Goal: Information Seeking & Learning: Check status

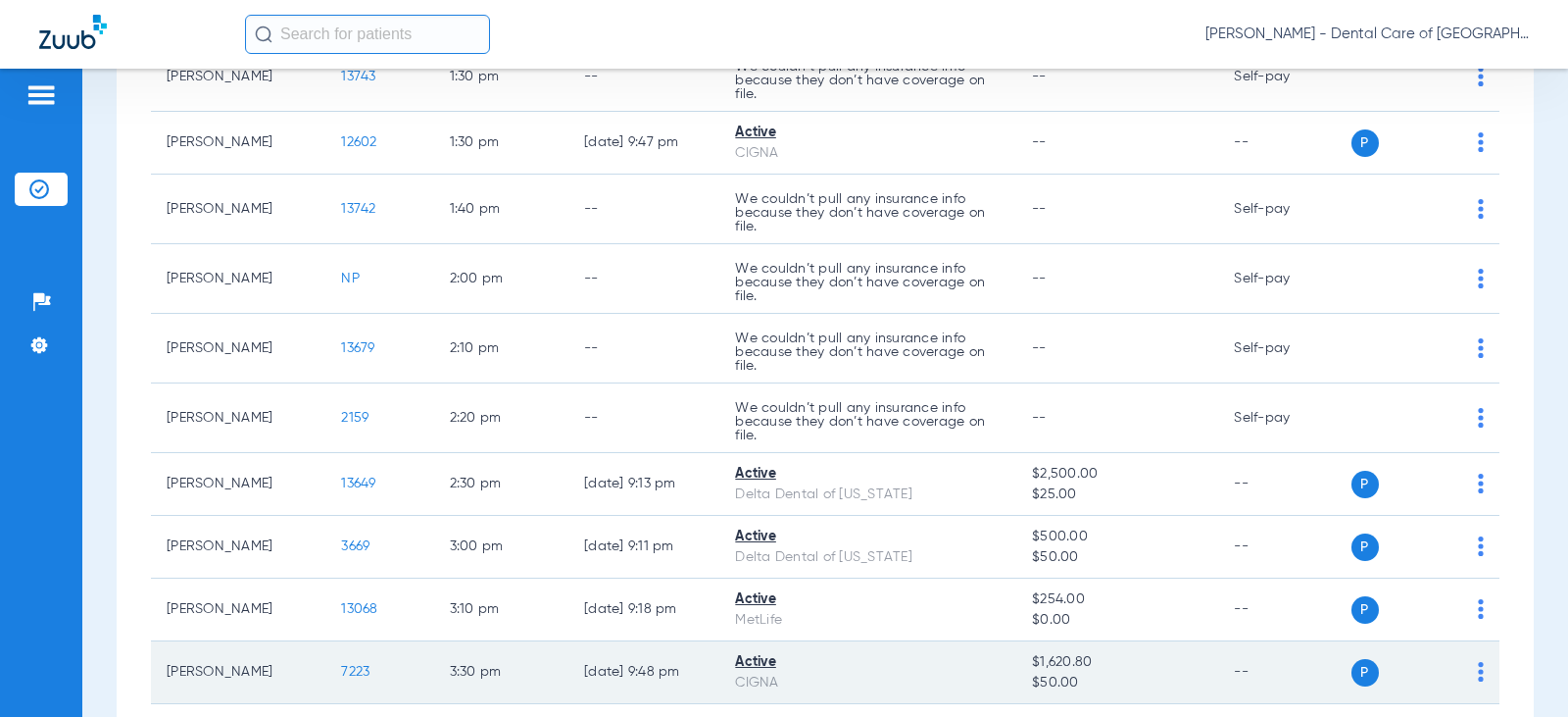
scroll to position [2059, 0]
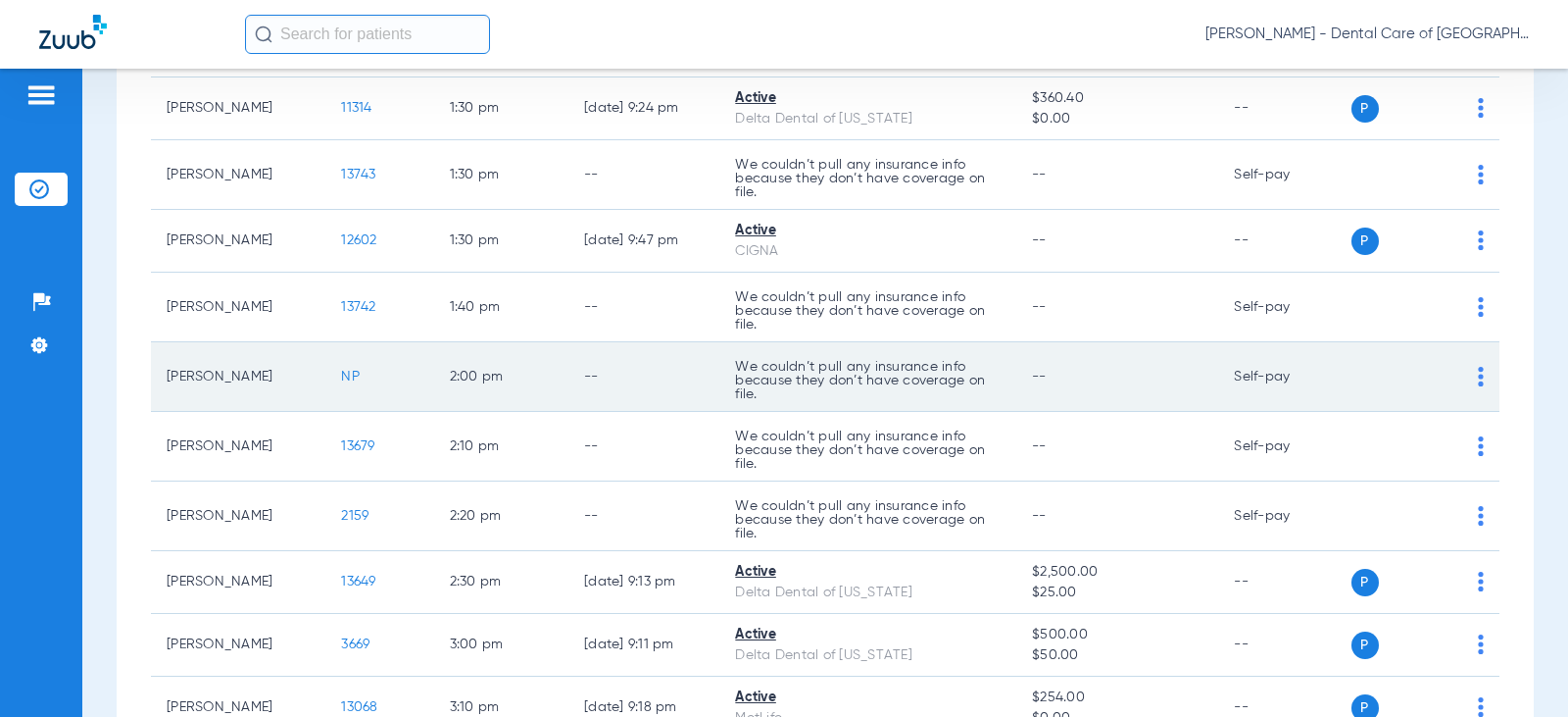
click at [341, 377] on span "NP" at bounding box center [350, 377] width 19 height 14
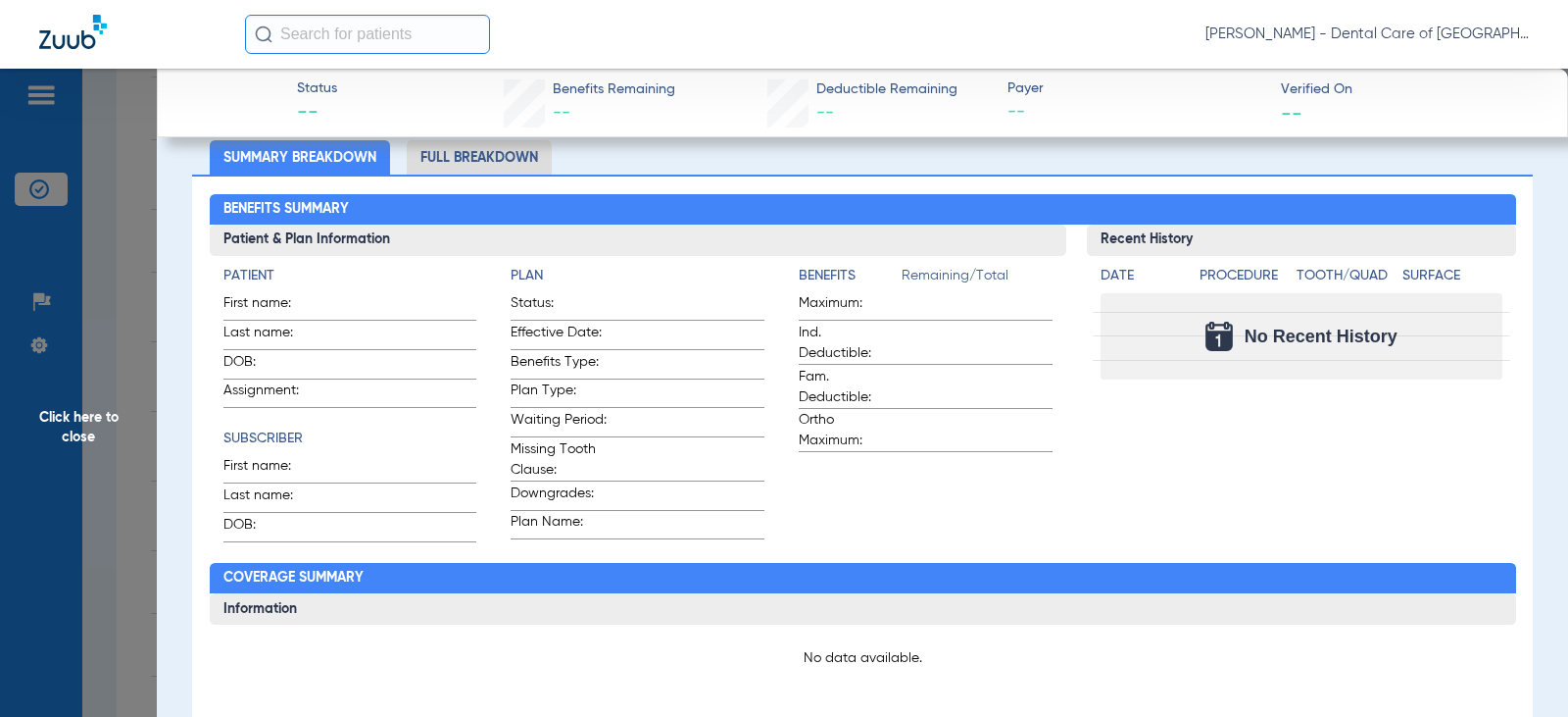
scroll to position [0, 0]
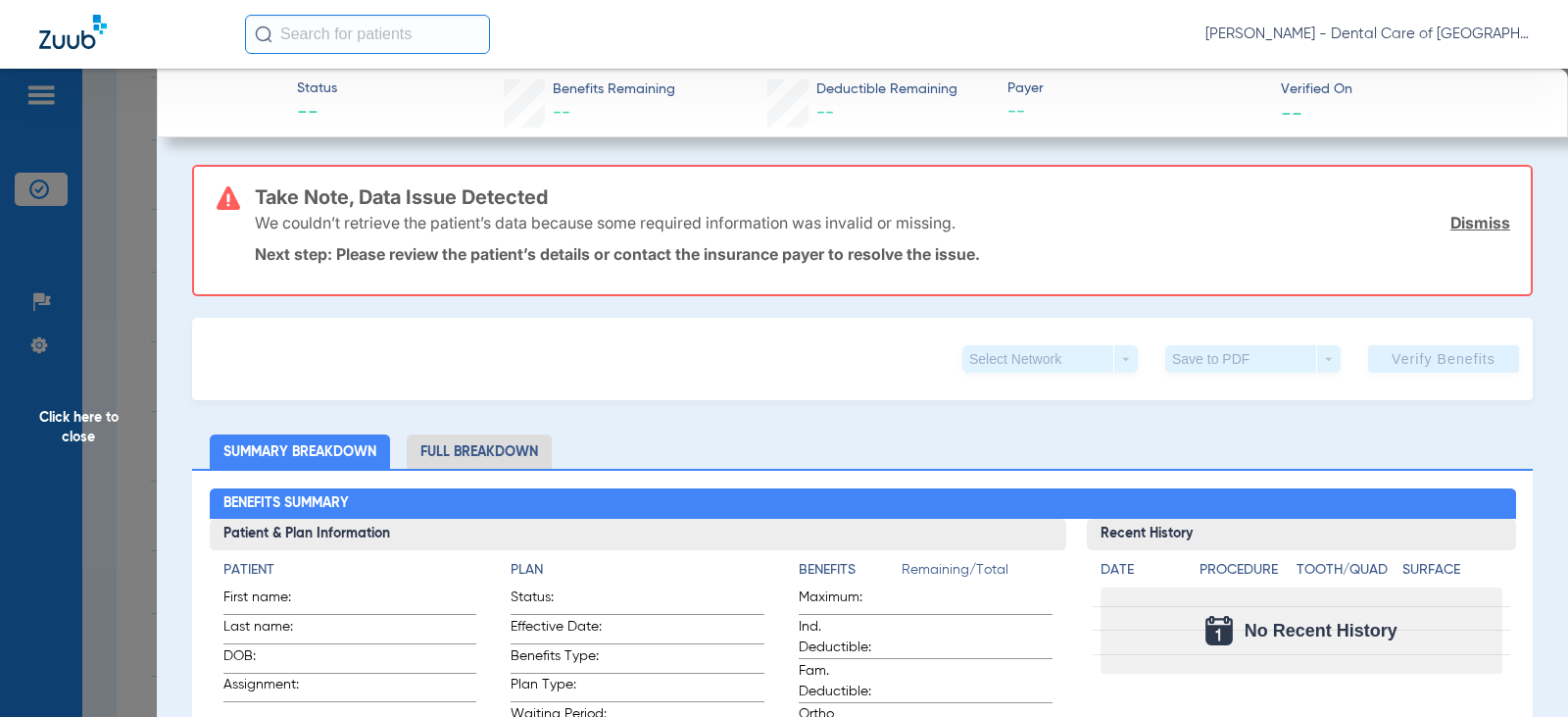
click at [461, 443] on li "Full Breakdown" at bounding box center [479, 451] width 145 height 35
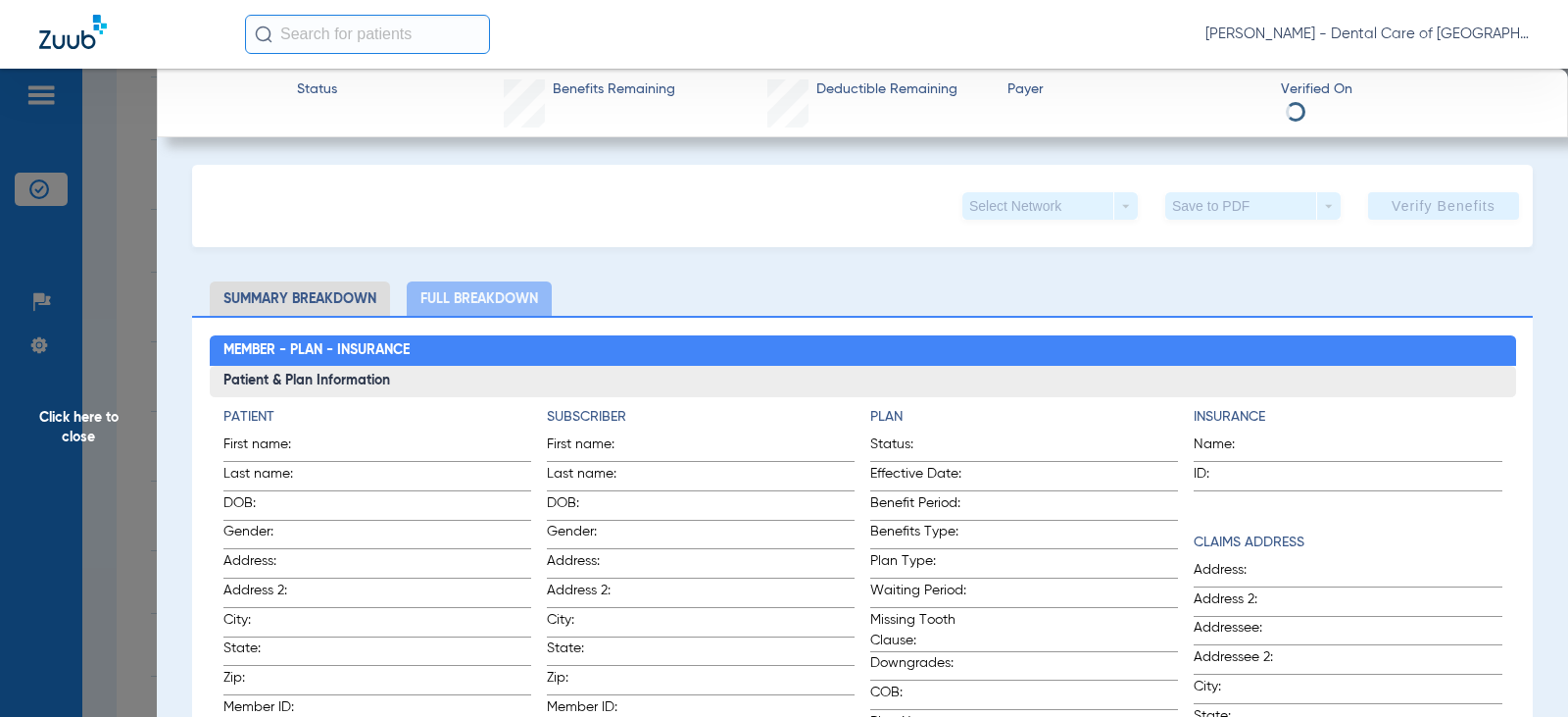
click at [288, 288] on li "Summary Breakdown" at bounding box center [300, 299] width 180 height 35
click at [332, 295] on li "Summary Breakdown" at bounding box center [300, 299] width 180 height 35
drag, startPoint x: 1018, startPoint y: 390, endPoint x: 1386, endPoint y: 17, distance: 524.0
click at [1033, 371] on h3 "Patient & Plan Information" at bounding box center [863, 382] width 1306 height 32
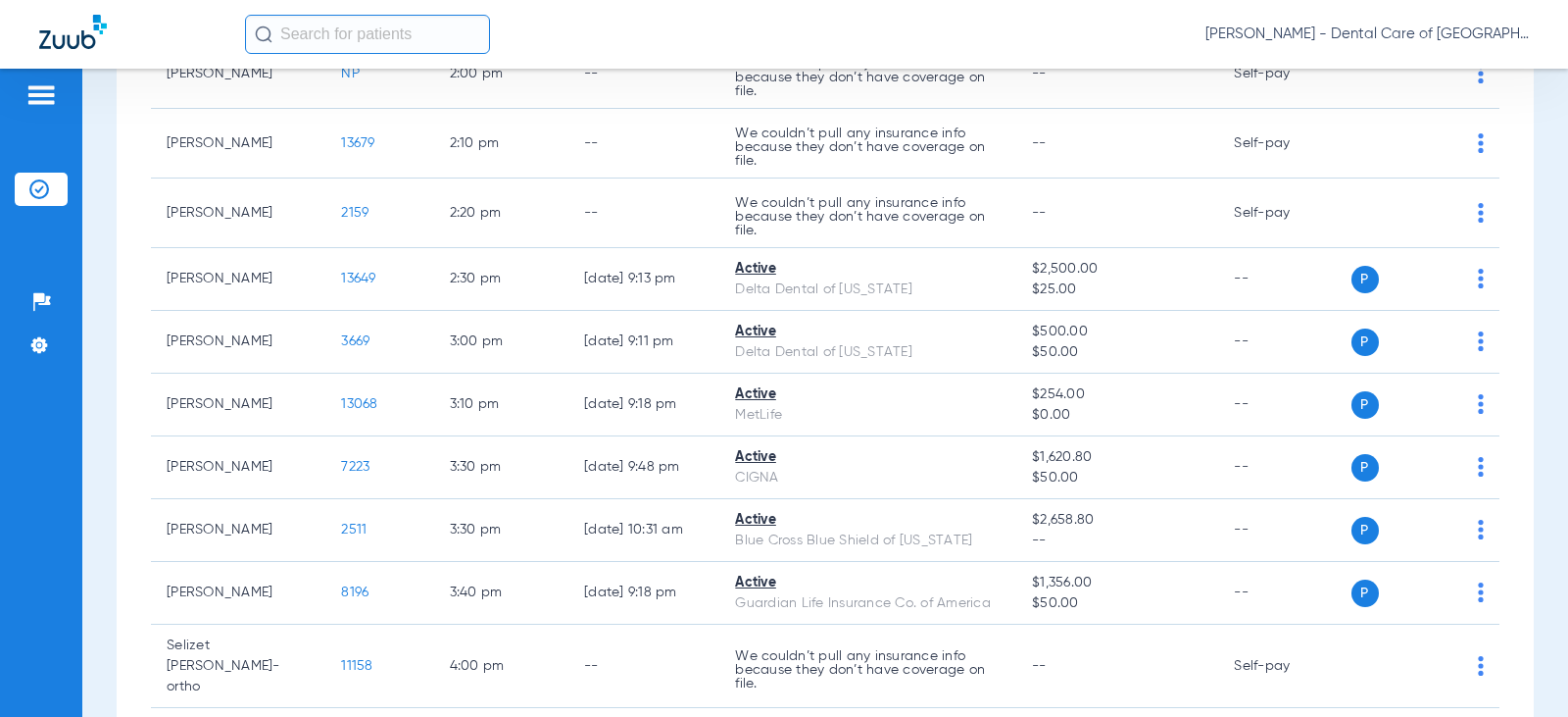
drag, startPoint x: 474, startPoint y: 308, endPoint x: 477, endPoint y: 382, distance: 74.1
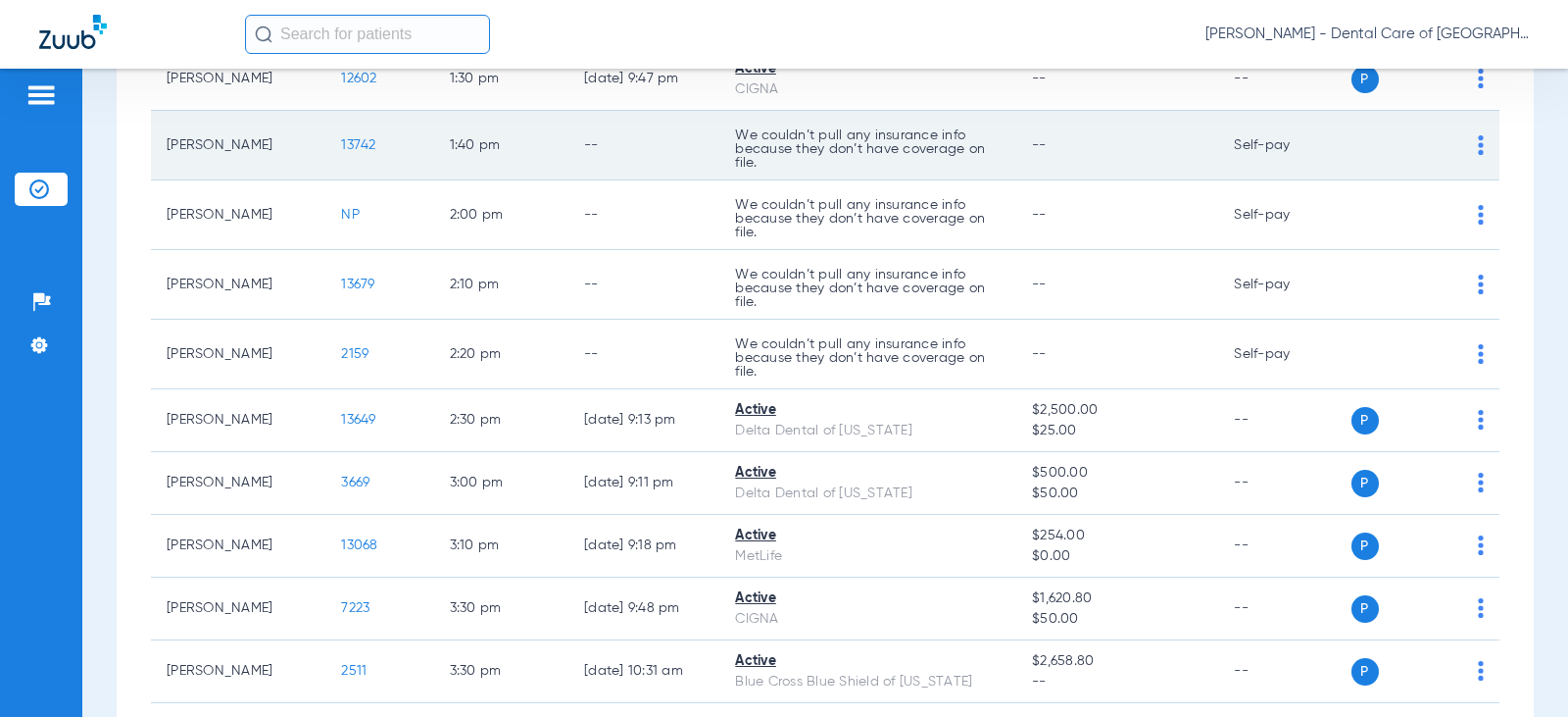
scroll to position [2166, 0]
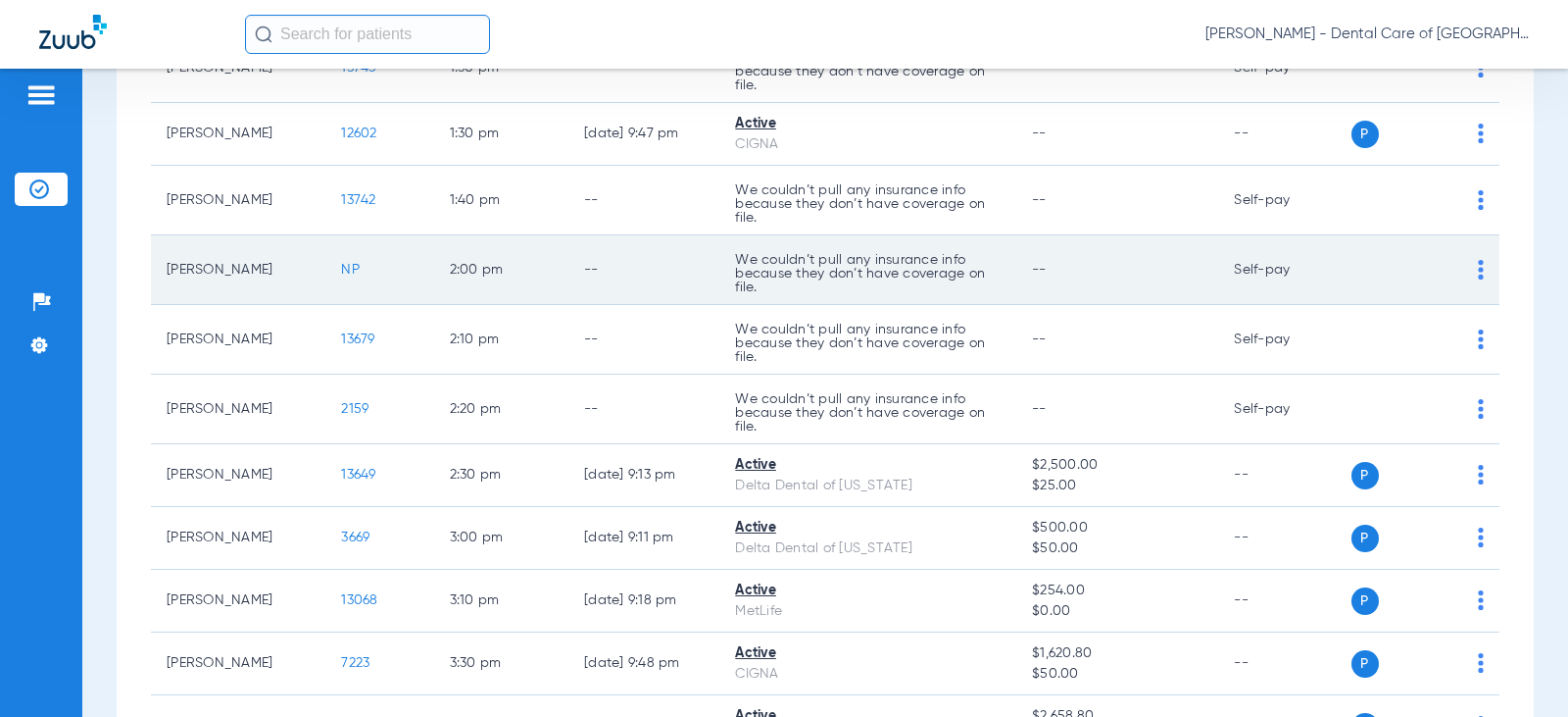
click at [341, 272] on span "NP" at bounding box center [350, 270] width 19 height 14
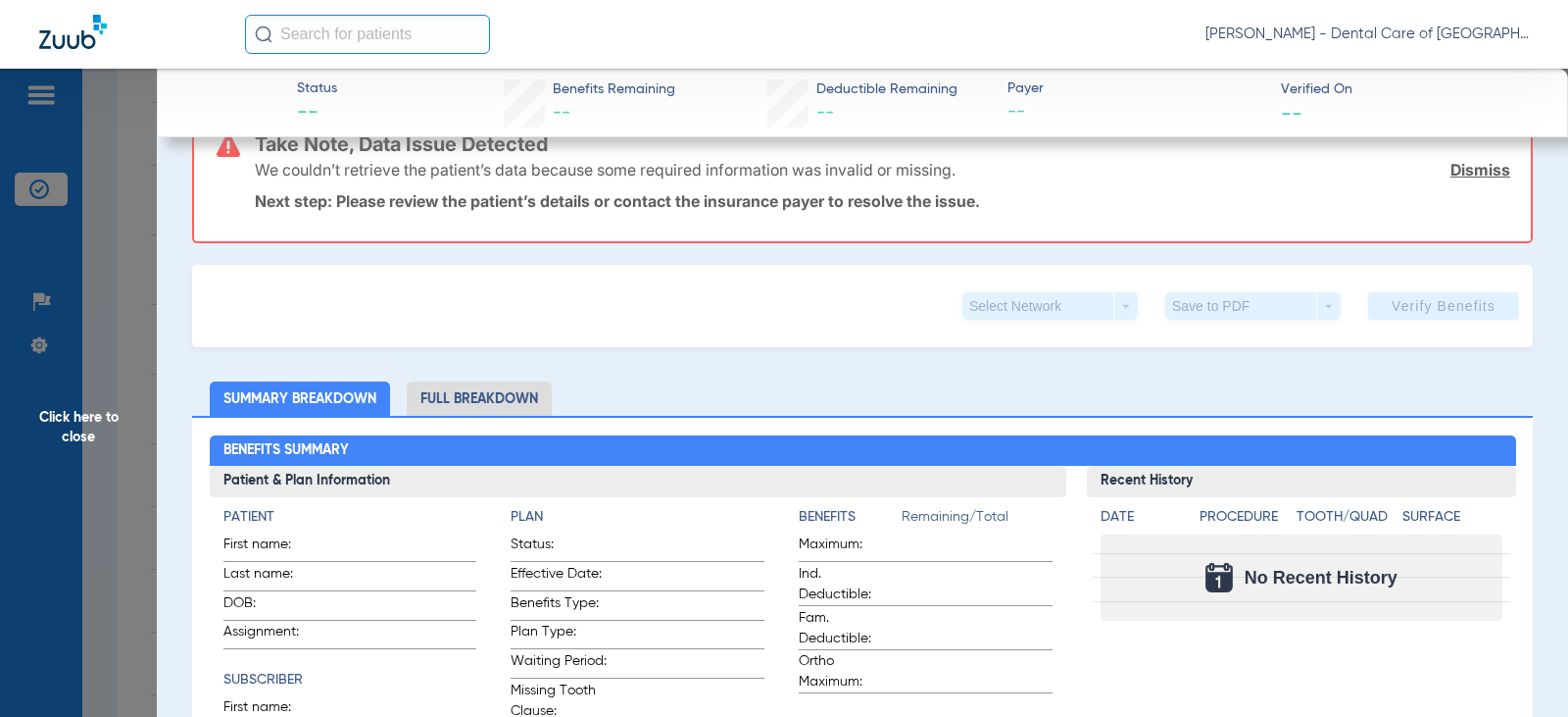
scroll to position [0, 0]
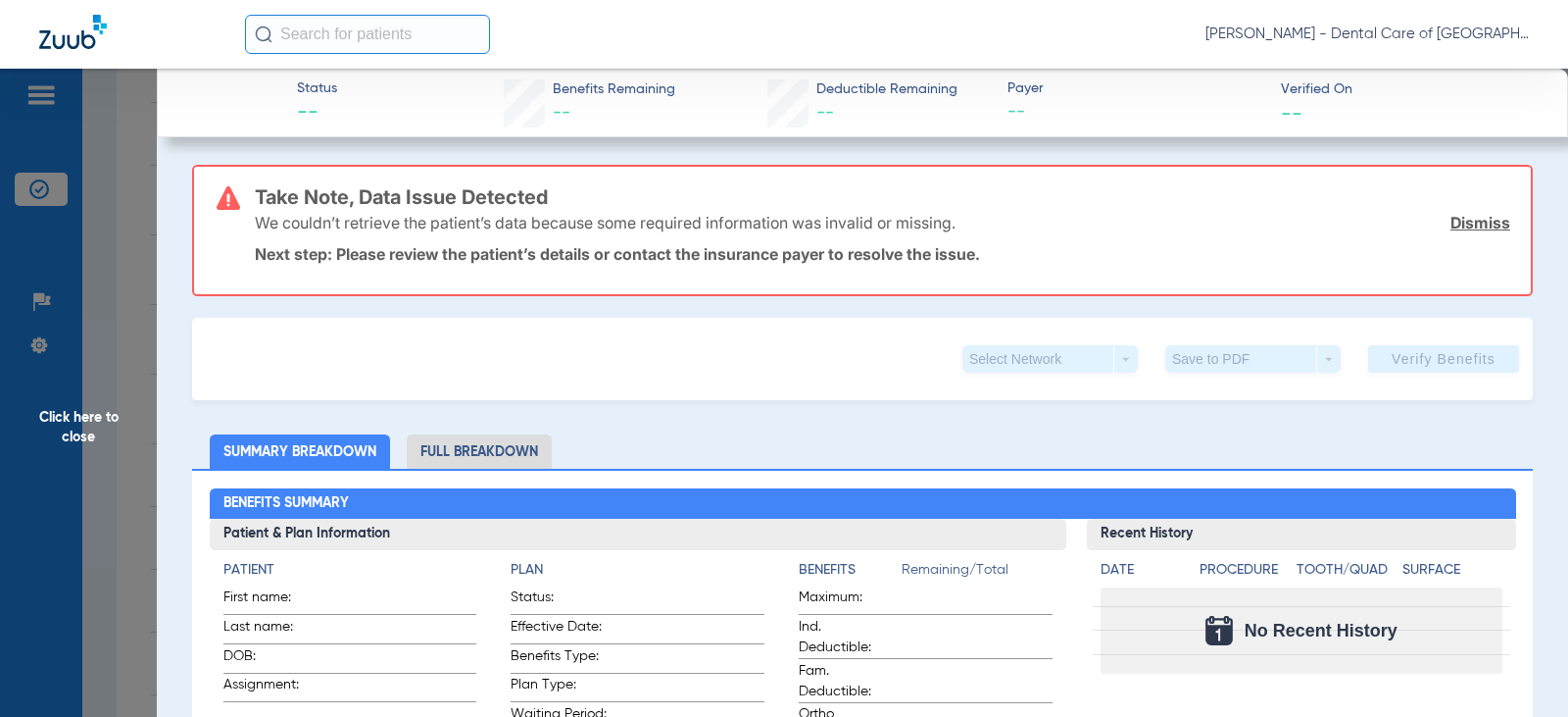
click at [147, 276] on span "Click here to close" at bounding box center [78, 426] width 157 height 717
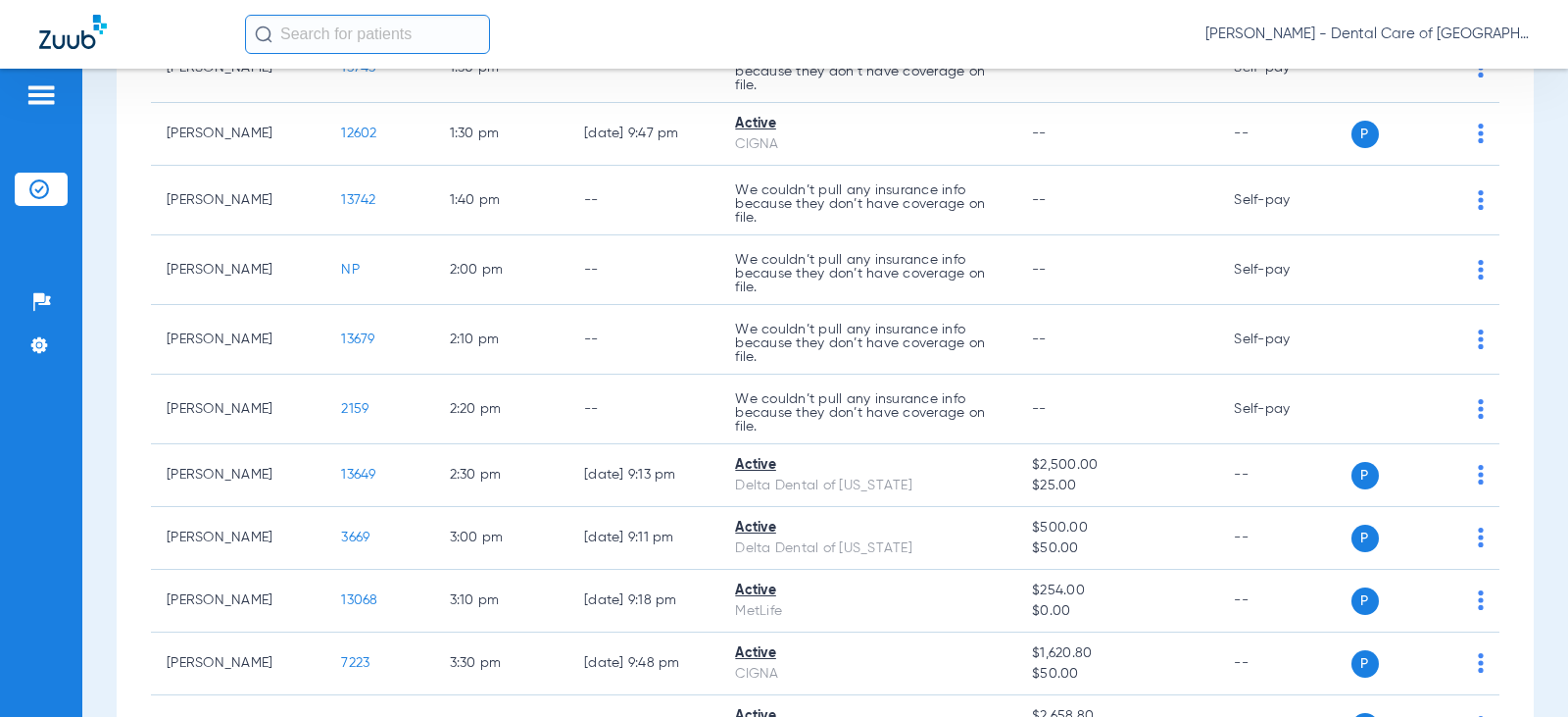
click at [36, 93] on img at bounding box center [42, 95] width 32 height 24
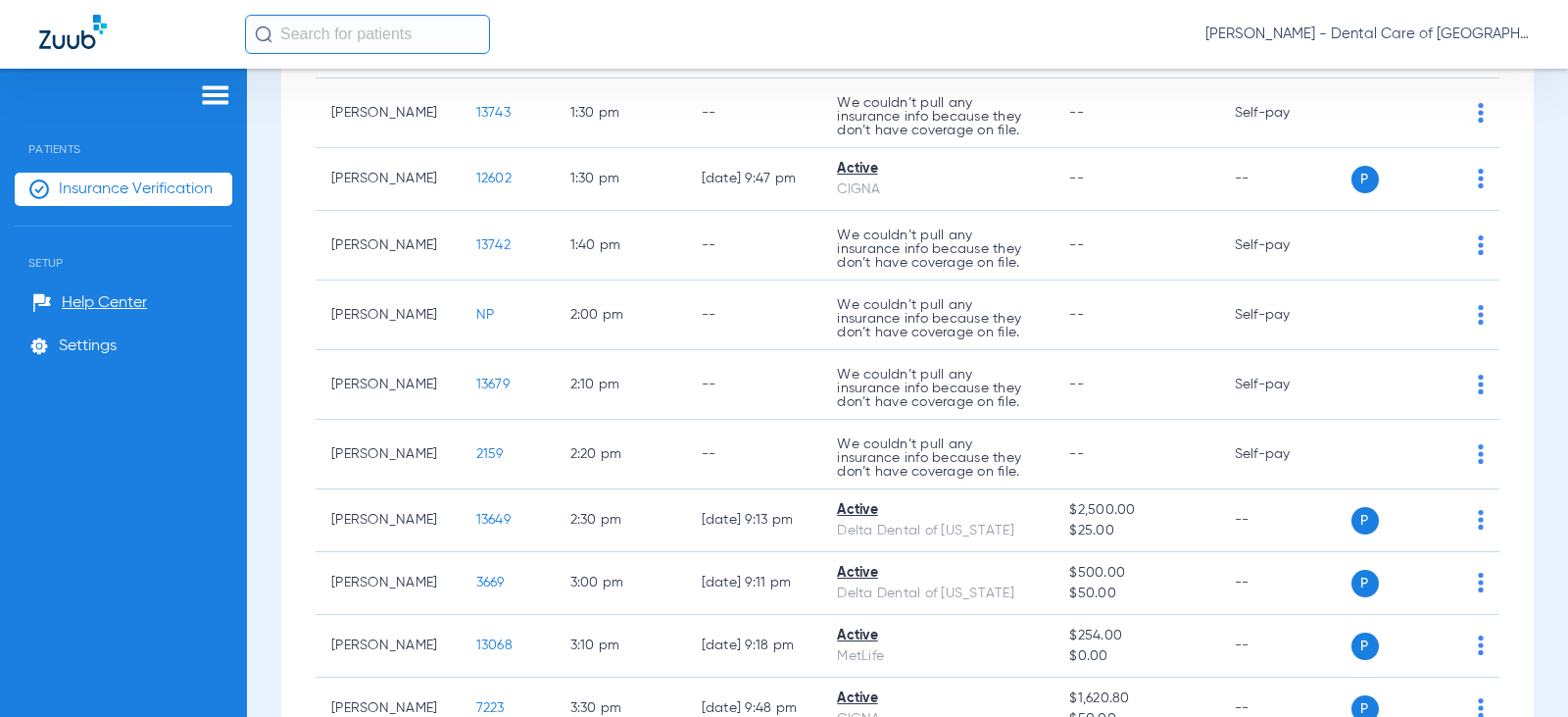
scroll to position [2299, 0]
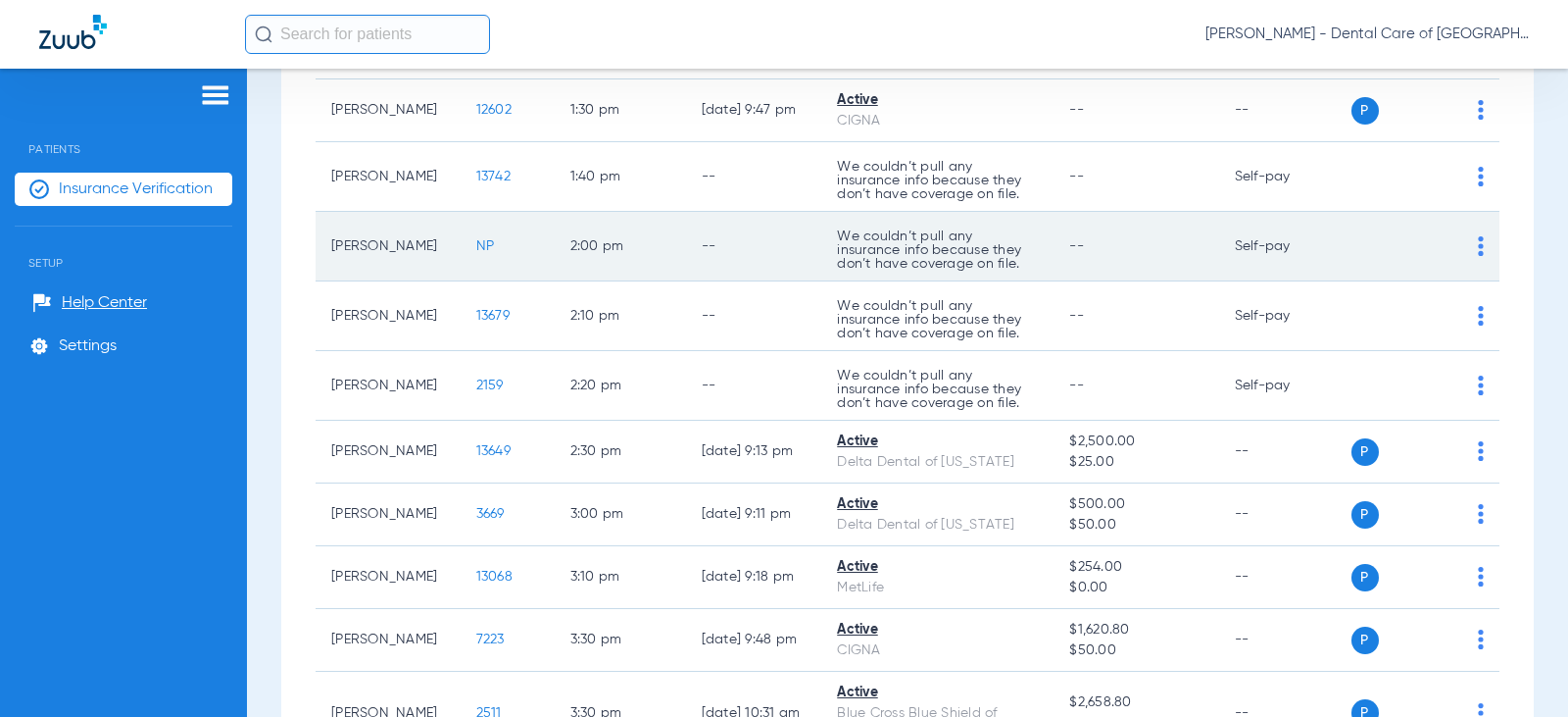
click at [352, 282] on td "[PERSON_NAME]" at bounding box center [388, 247] width 145 height 69
click at [1478, 256] on img at bounding box center [1481, 246] width 6 height 20
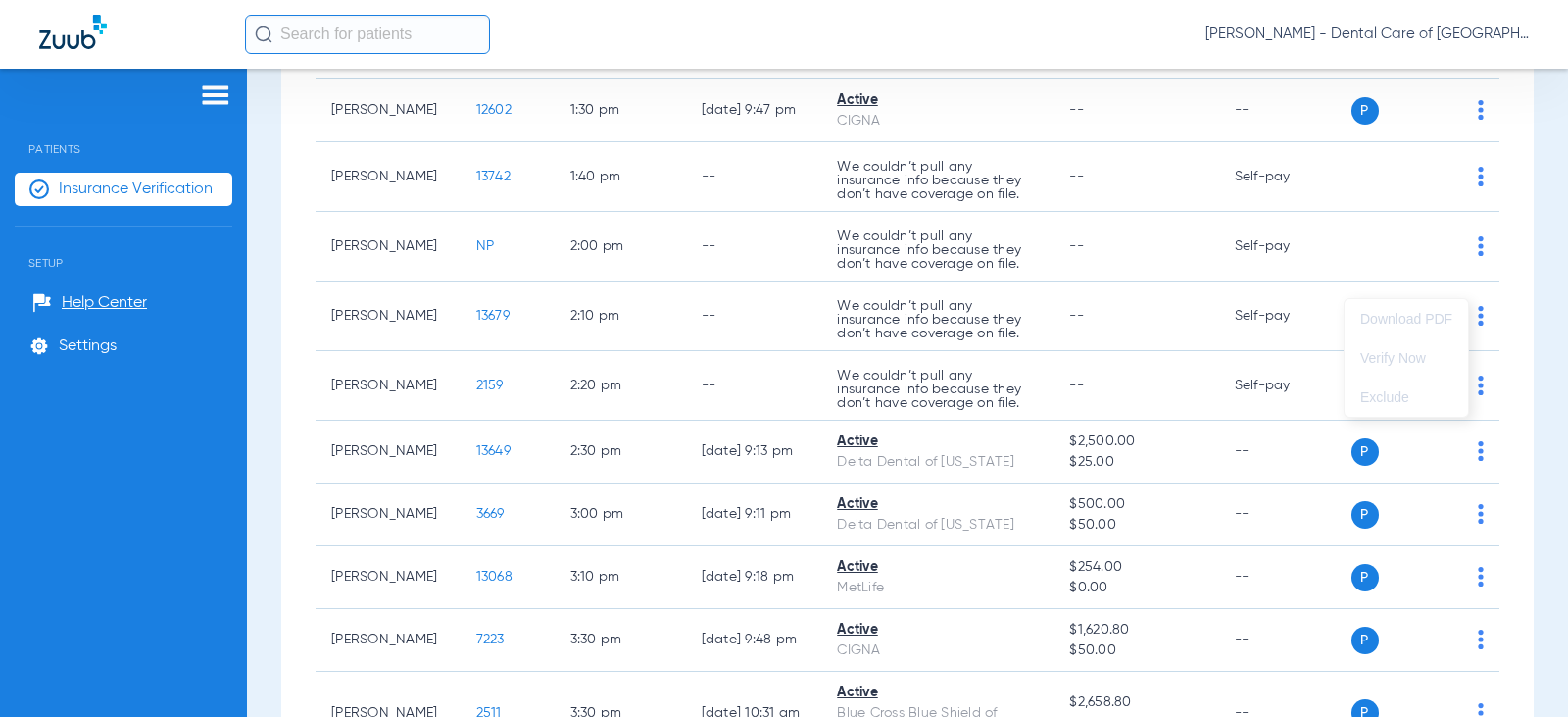
click at [622, 353] on div at bounding box center [784, 358] width 1568 height 717
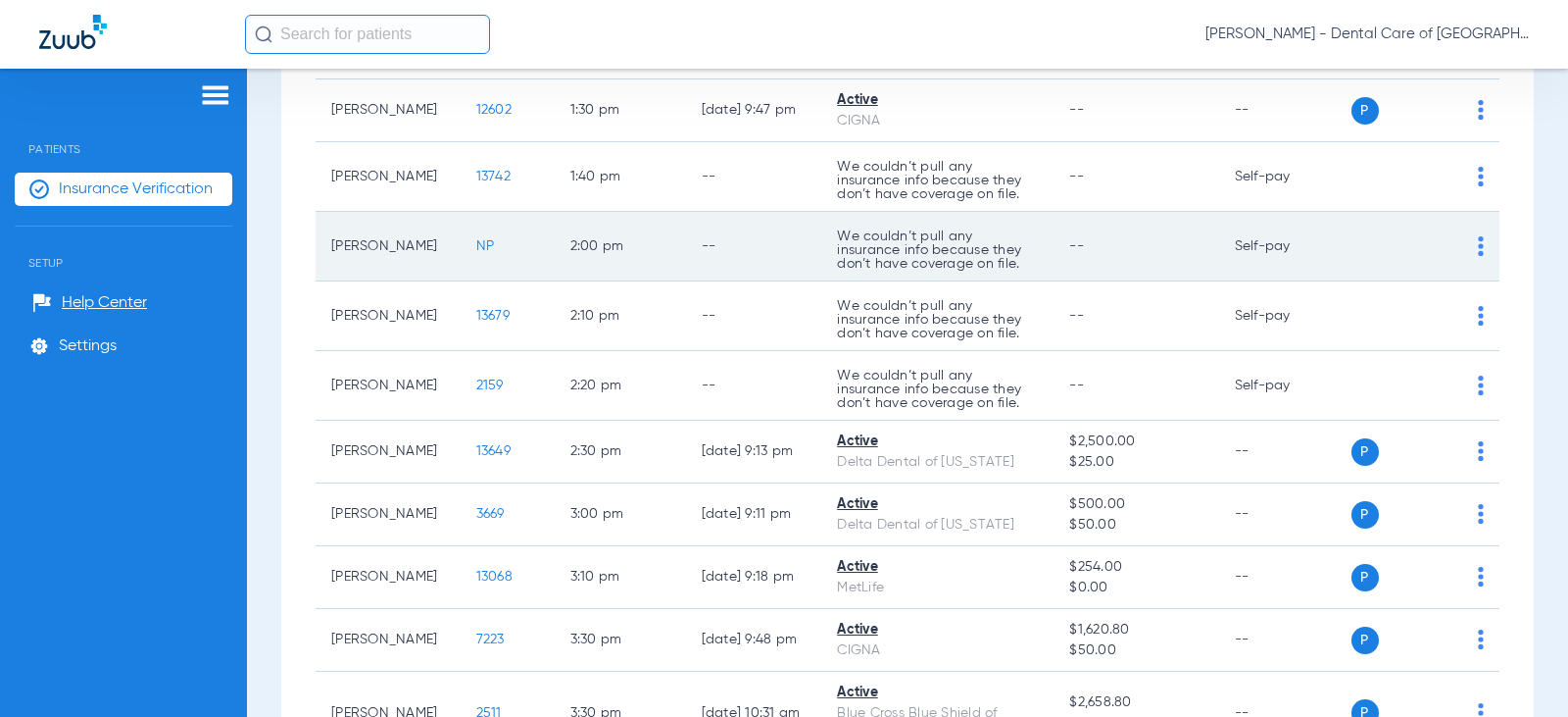
click at [698, 282] on td "--" at bounding box center [753, 247] width 136 height 69
click at [1460, 260] on div "P S" at bounding box center [1417, 246] width 133 height 28
click at [1478, 256] on img at bounding box center [1481, 246] width 6 height 20
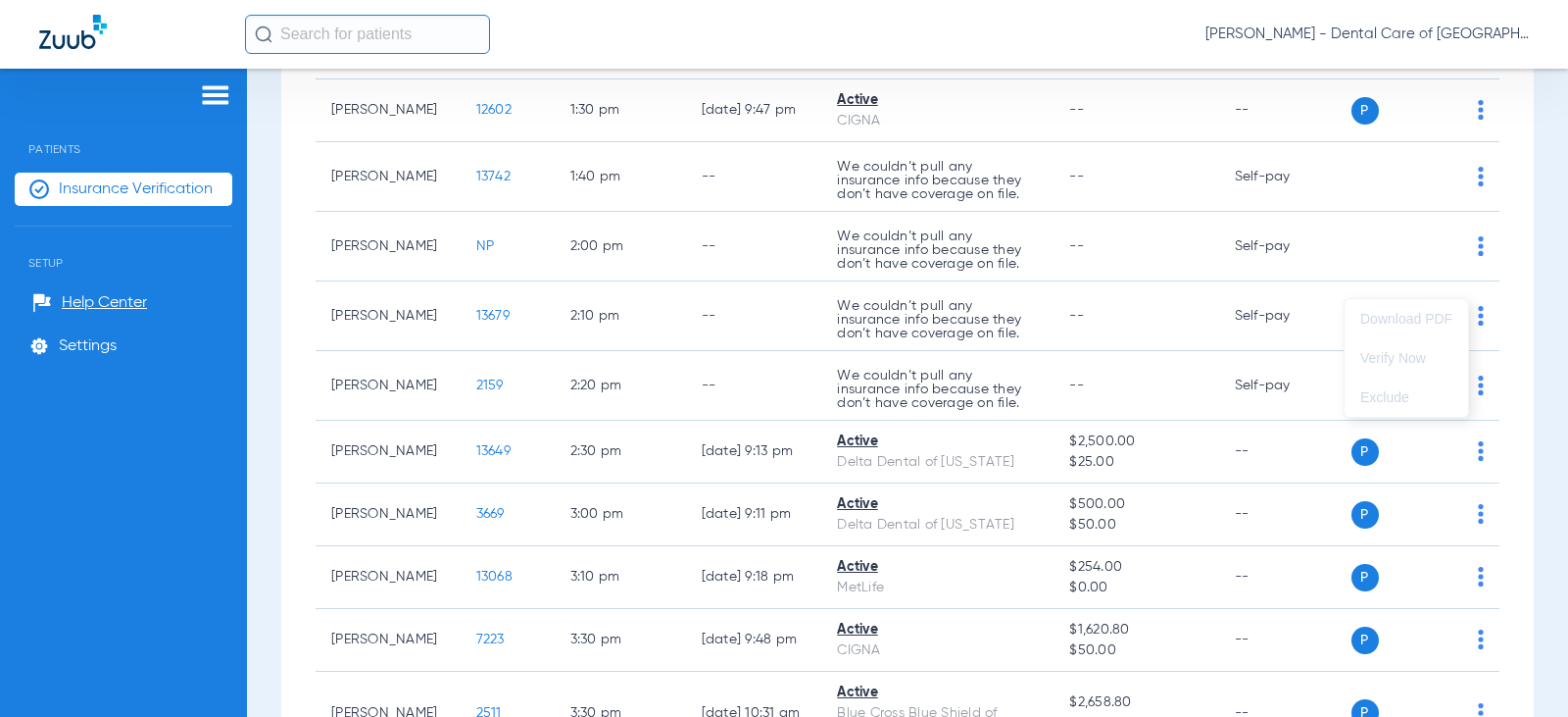
click at [702, 275] on div at bounding box center [784, 358] width 1568 height 717
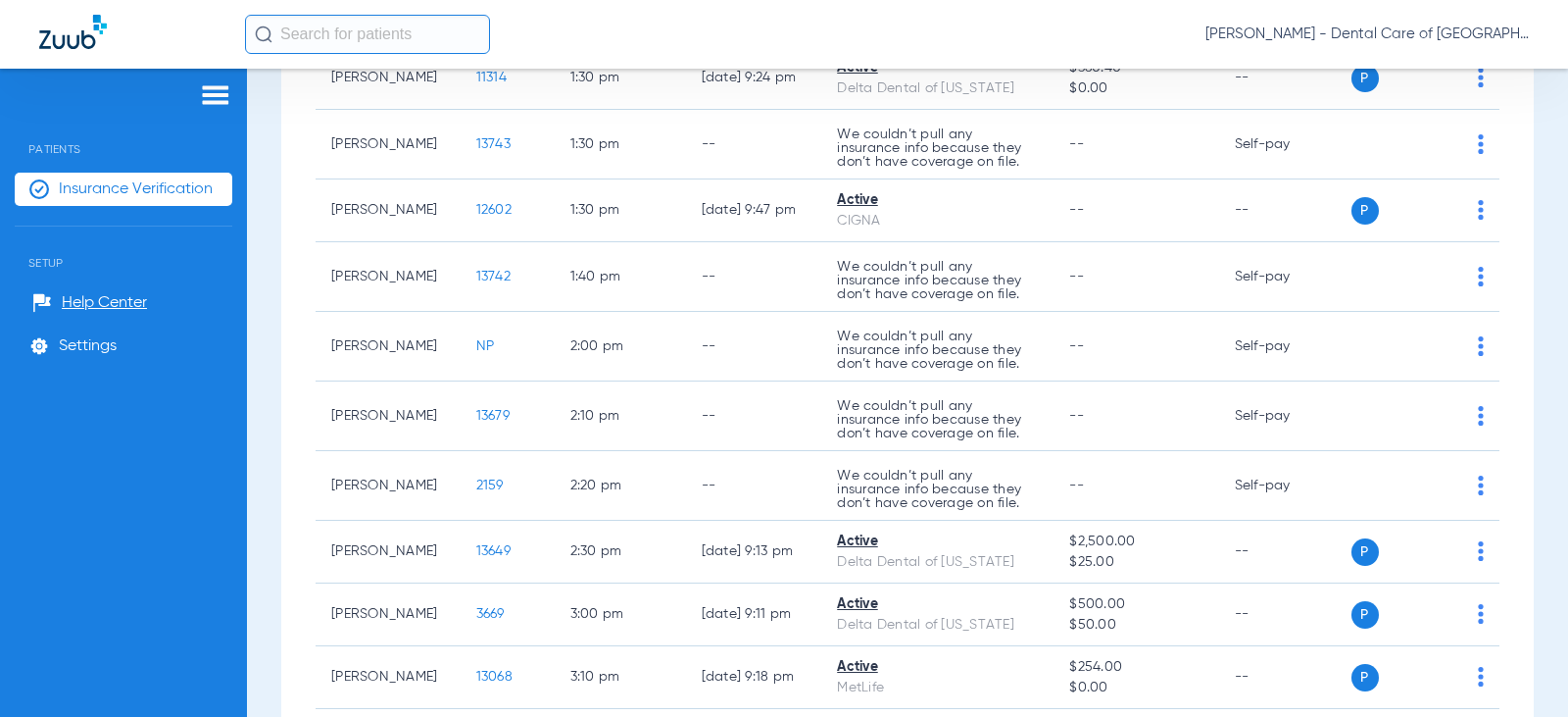
scroll to position [1907, 0]
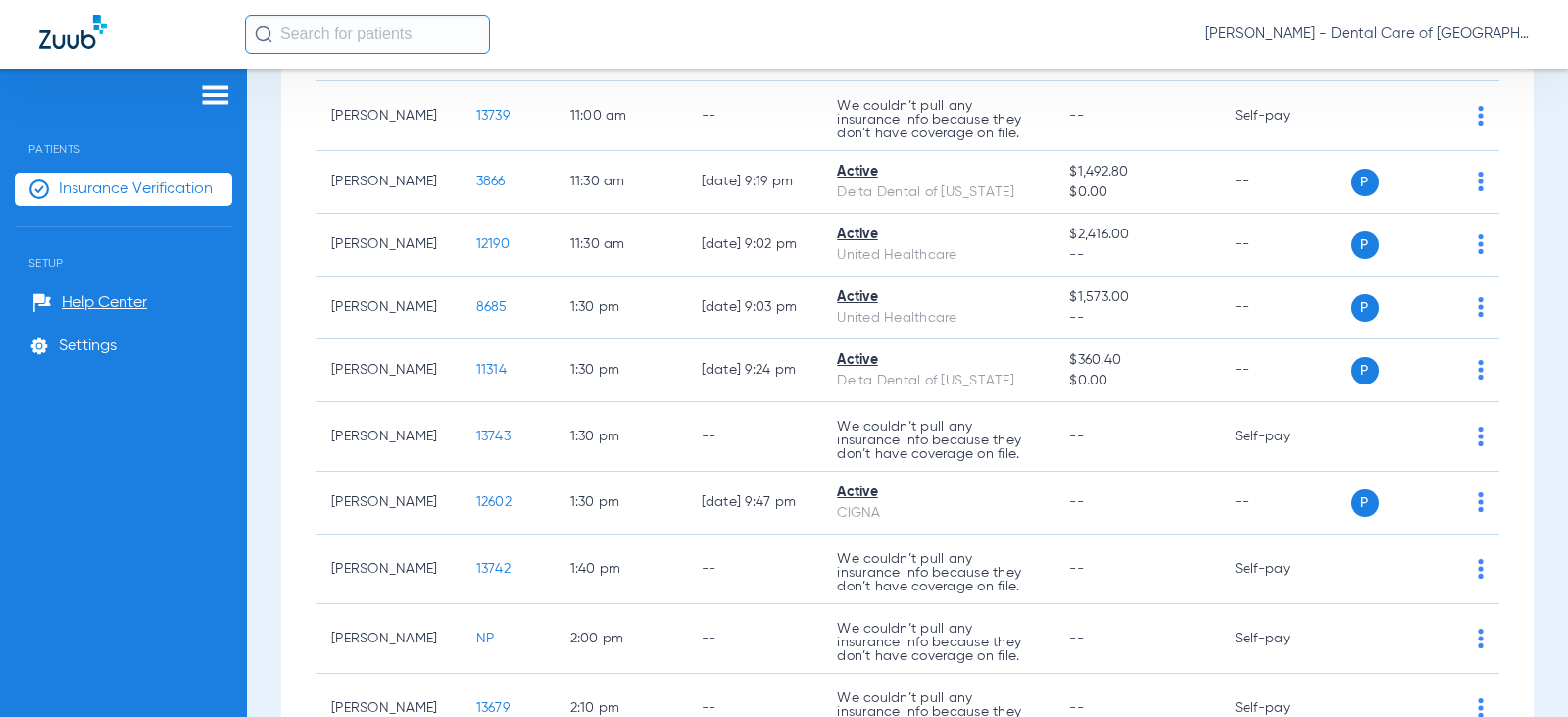
click at [426, 50] on input "text" at bounding box center [367, 35] width 245 height 40
type input "m"
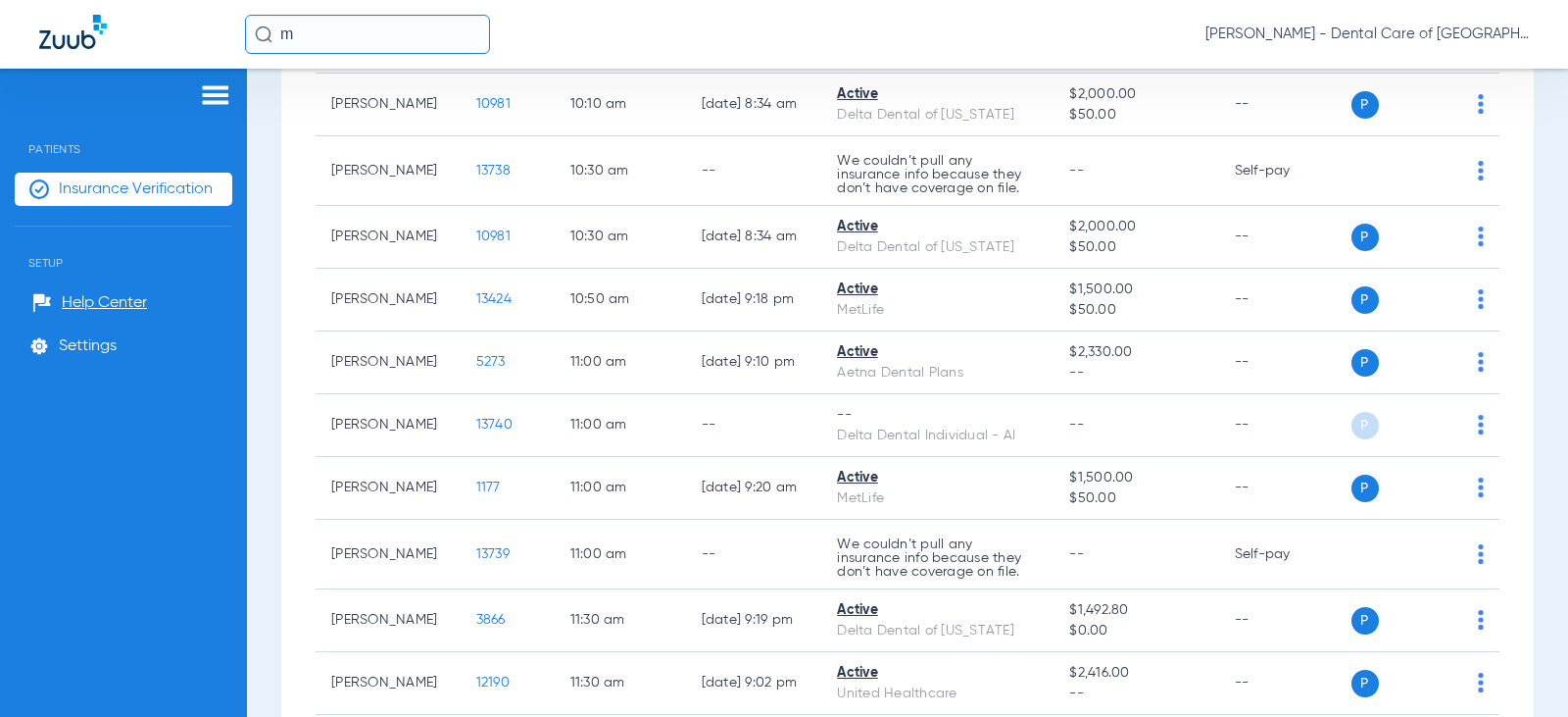
scroll to position [1417, 0]
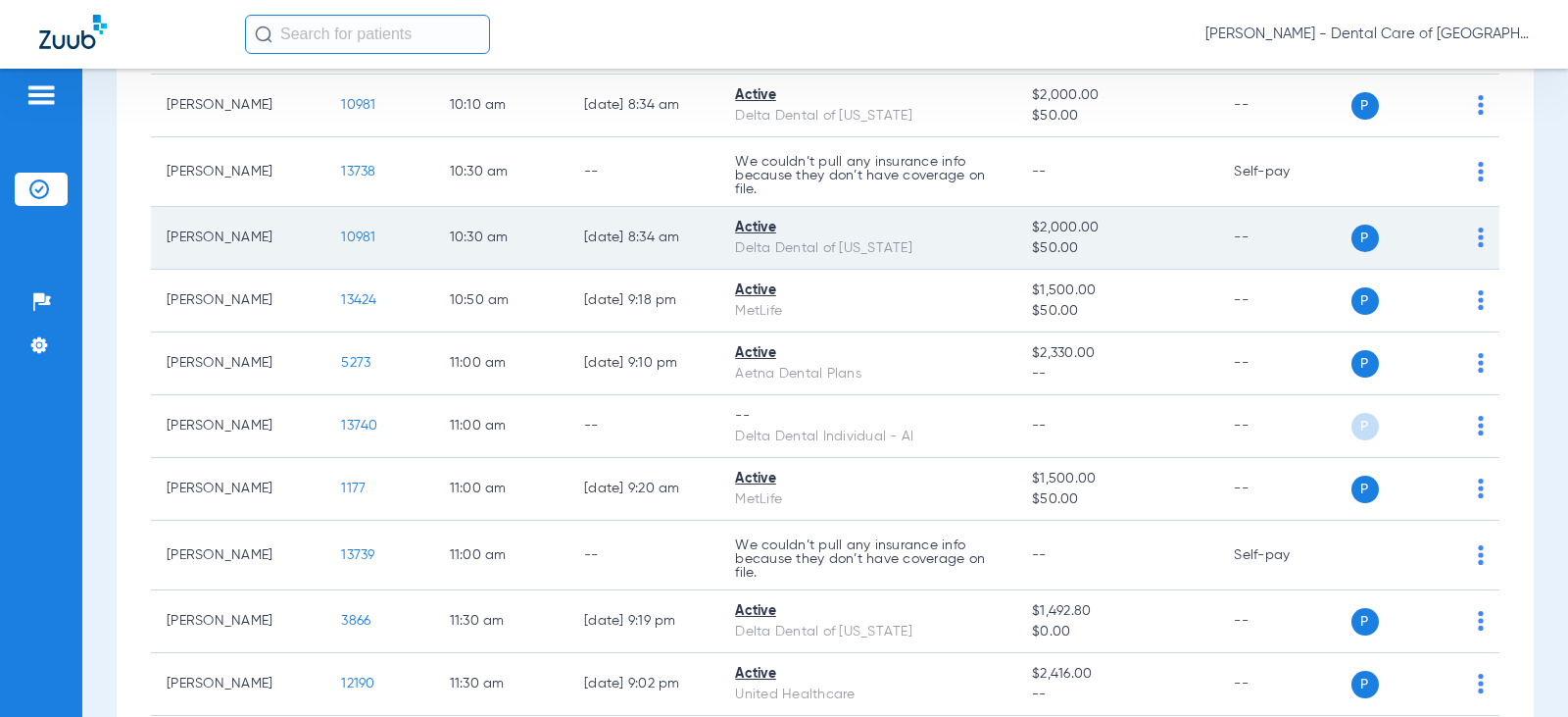
scroll to position [1667, 0]
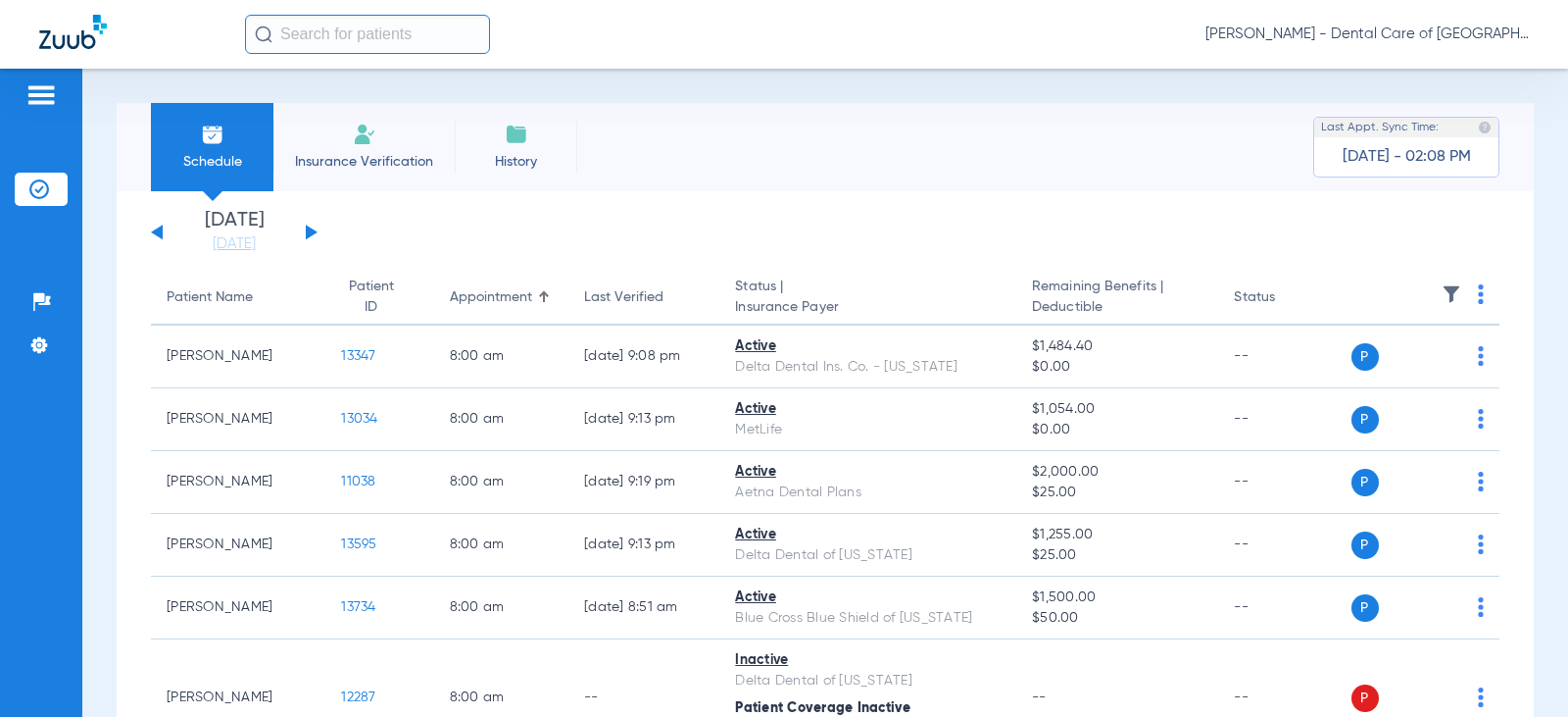
click at [485, 303] on div "Appointment" at bounding box center [491, 298] width 82 height 21
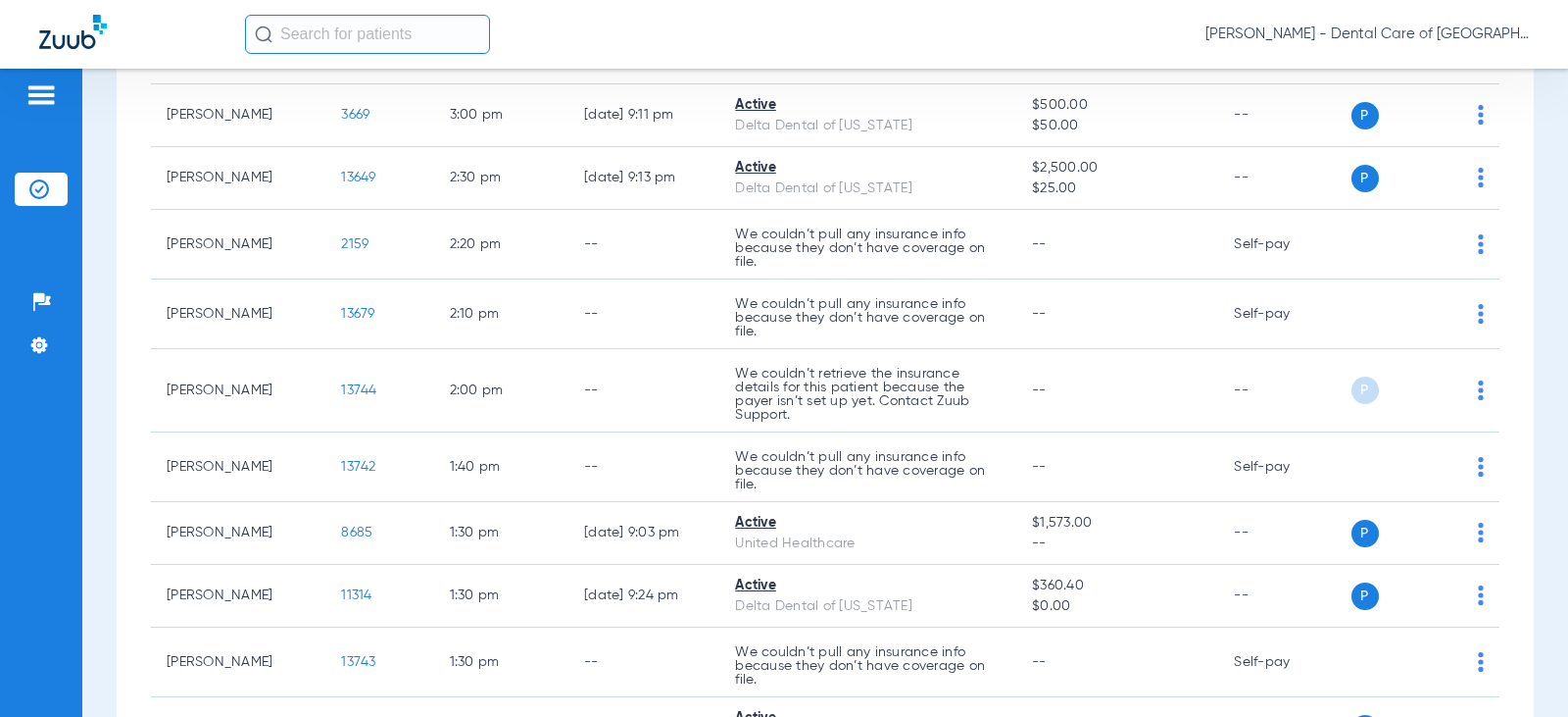
scroll to position [1471, 0]
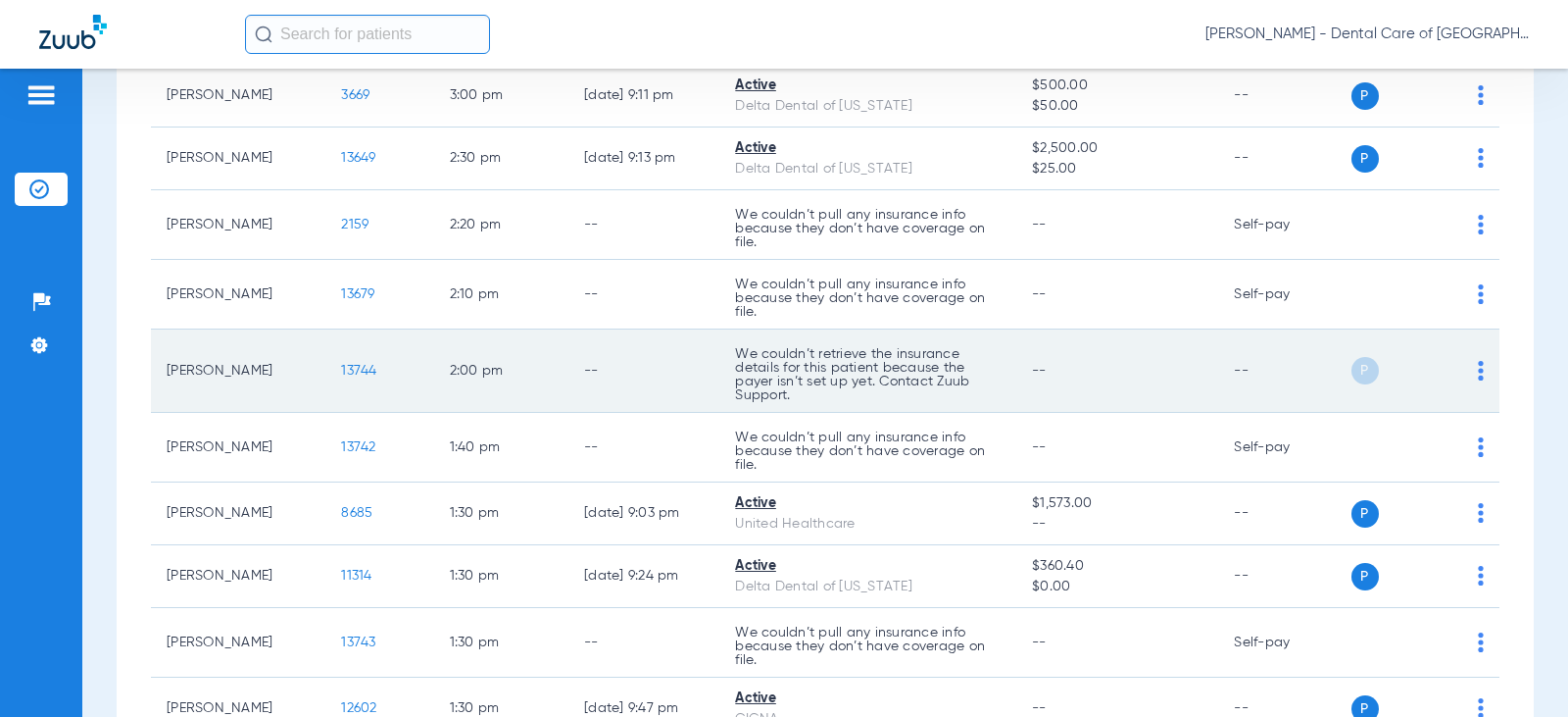
click at [880, 347] on p "We couldn’t retrieve the insurance details for this patient because the payer i…" at bounding box center [868, 374] width 266 height 55
click at [341, 364] on span "13744" at bounding box center [359, 371] width 36 height 14
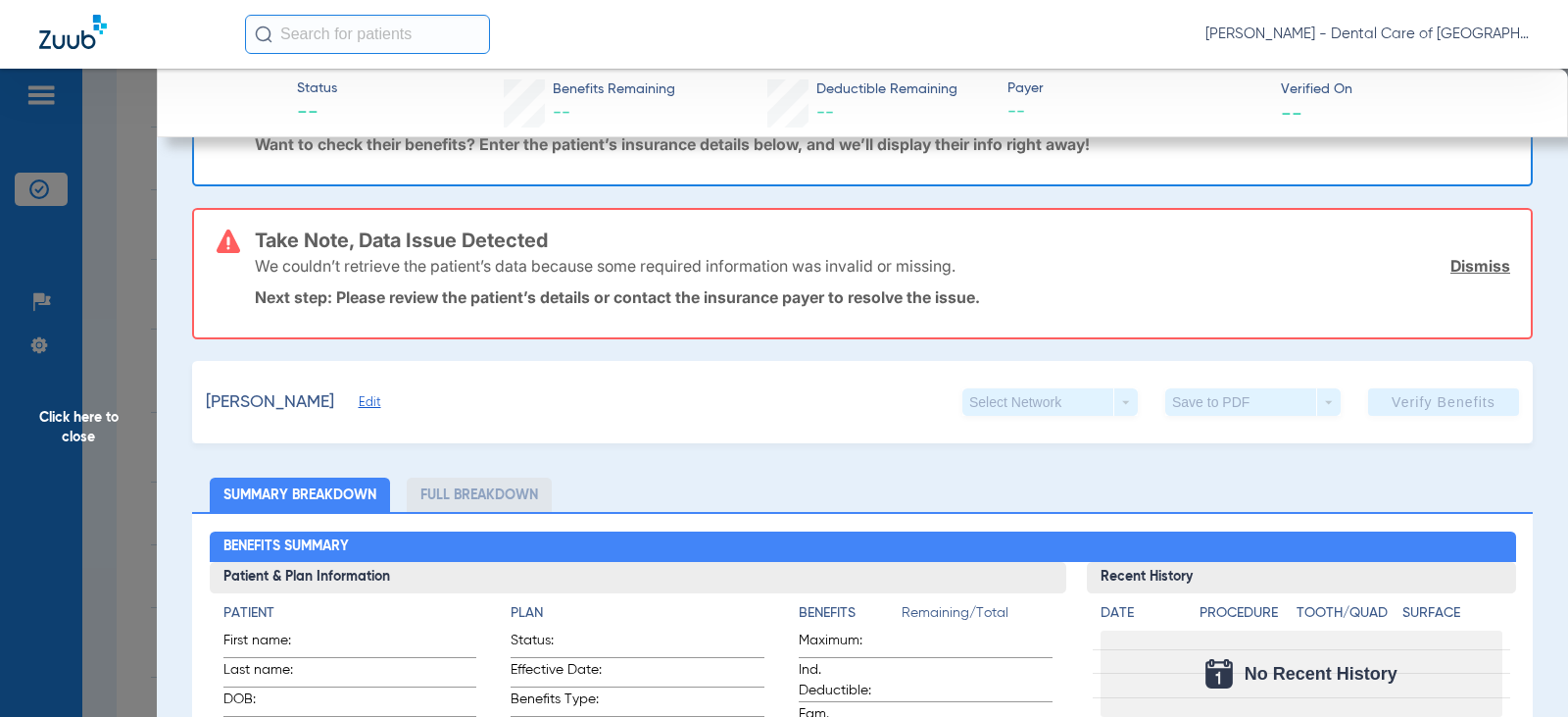
scroll to position [98, 0]
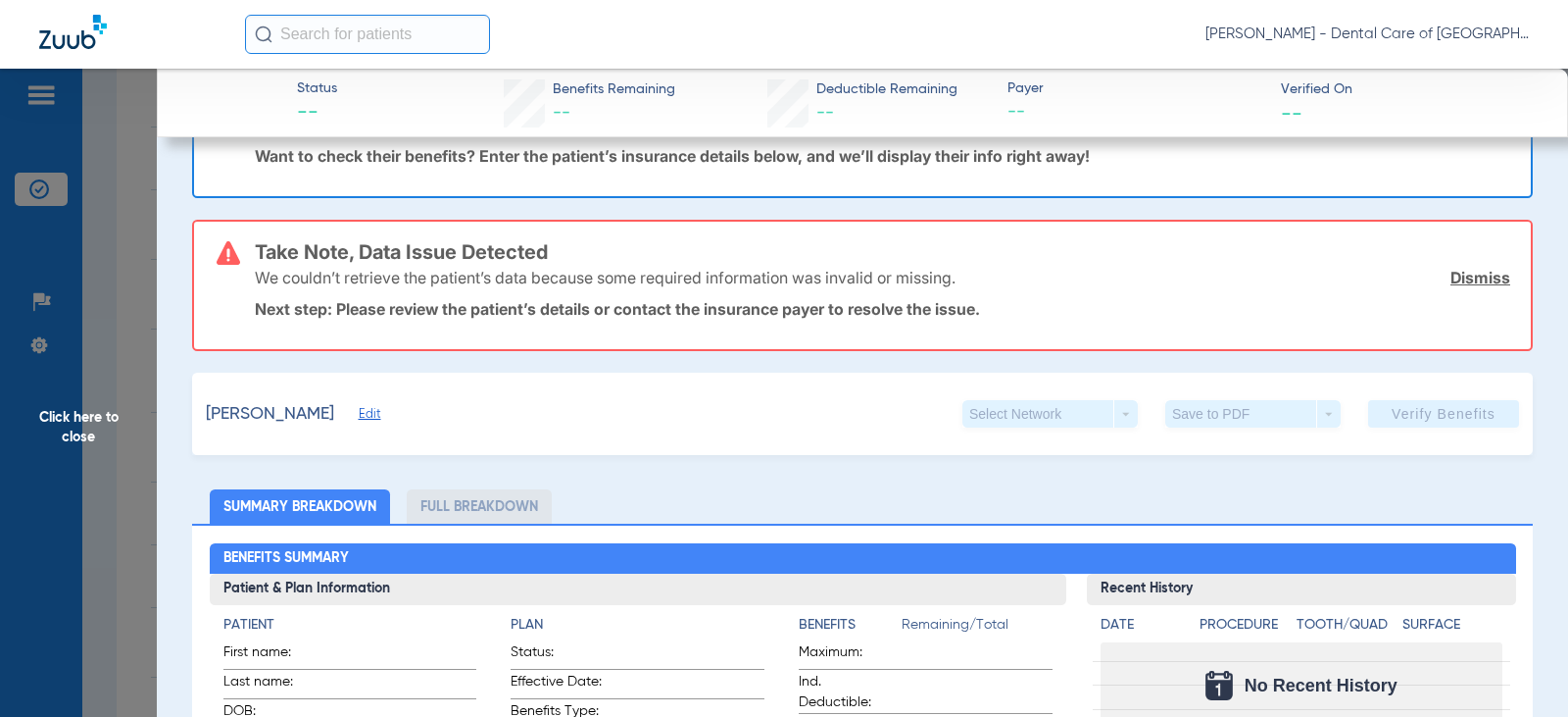
click at [322, 46] on input "text" at bounding box center [367, 35] width 245 height 40
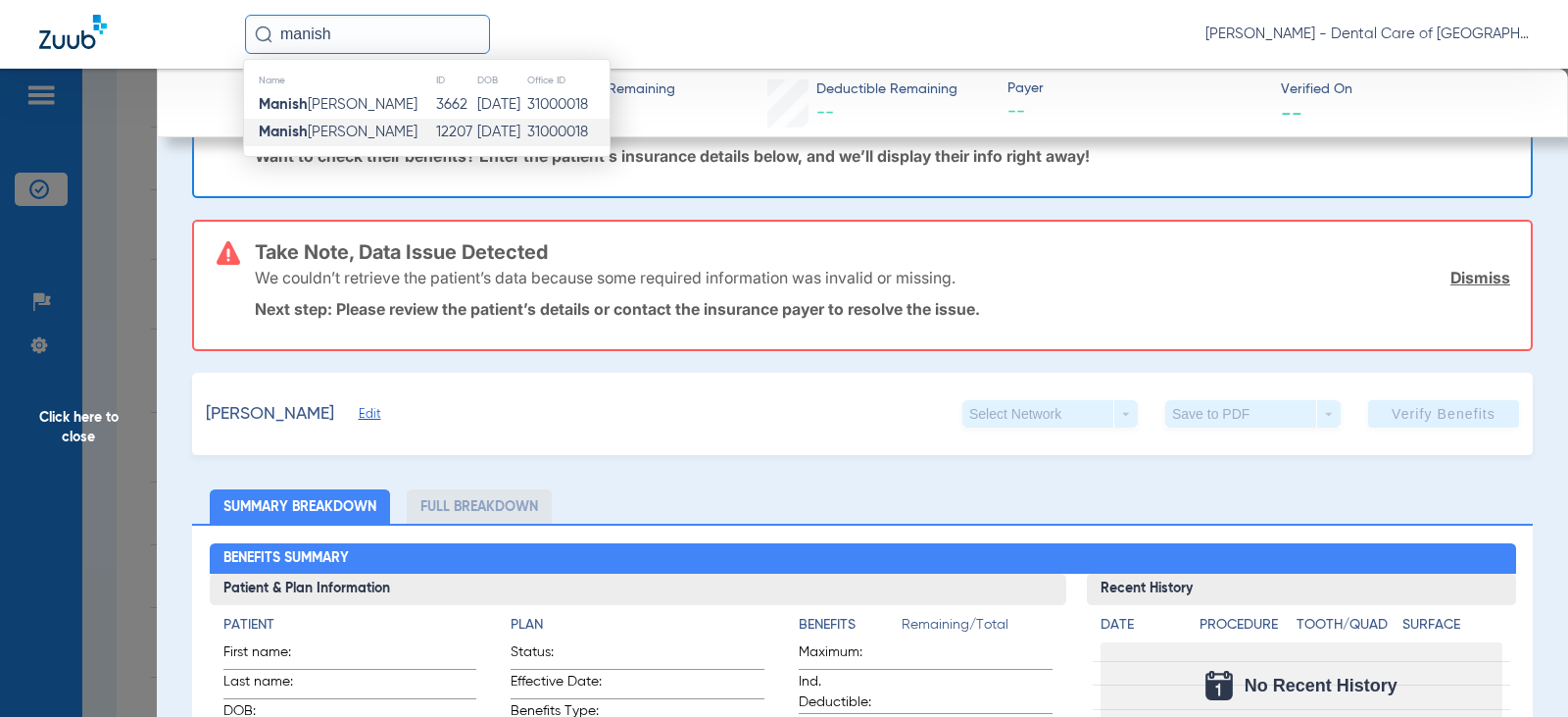
type input "manish"
click at [476, 127] on td "[DATE]" at bounding box center [500, 133] width 49 height 28
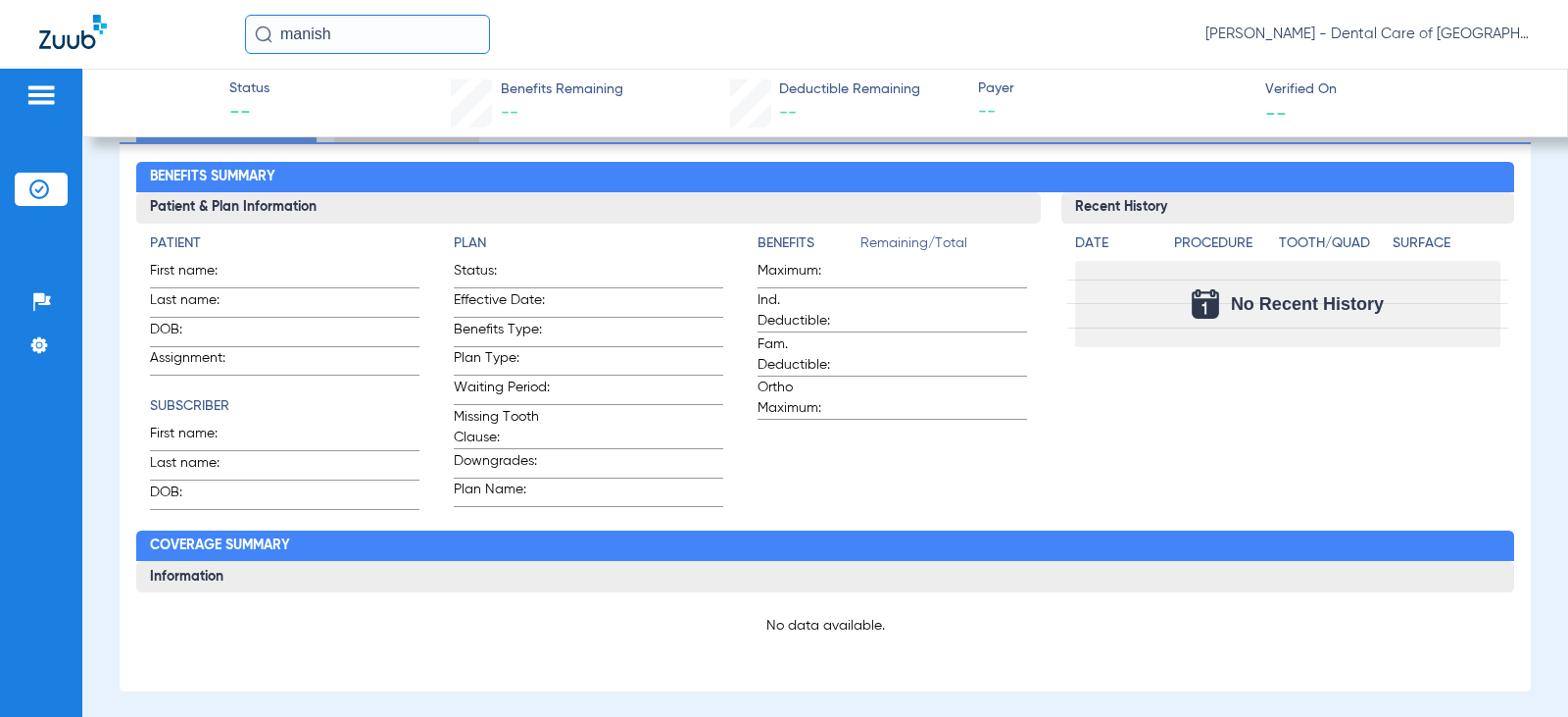
scroll to position [165, 0]
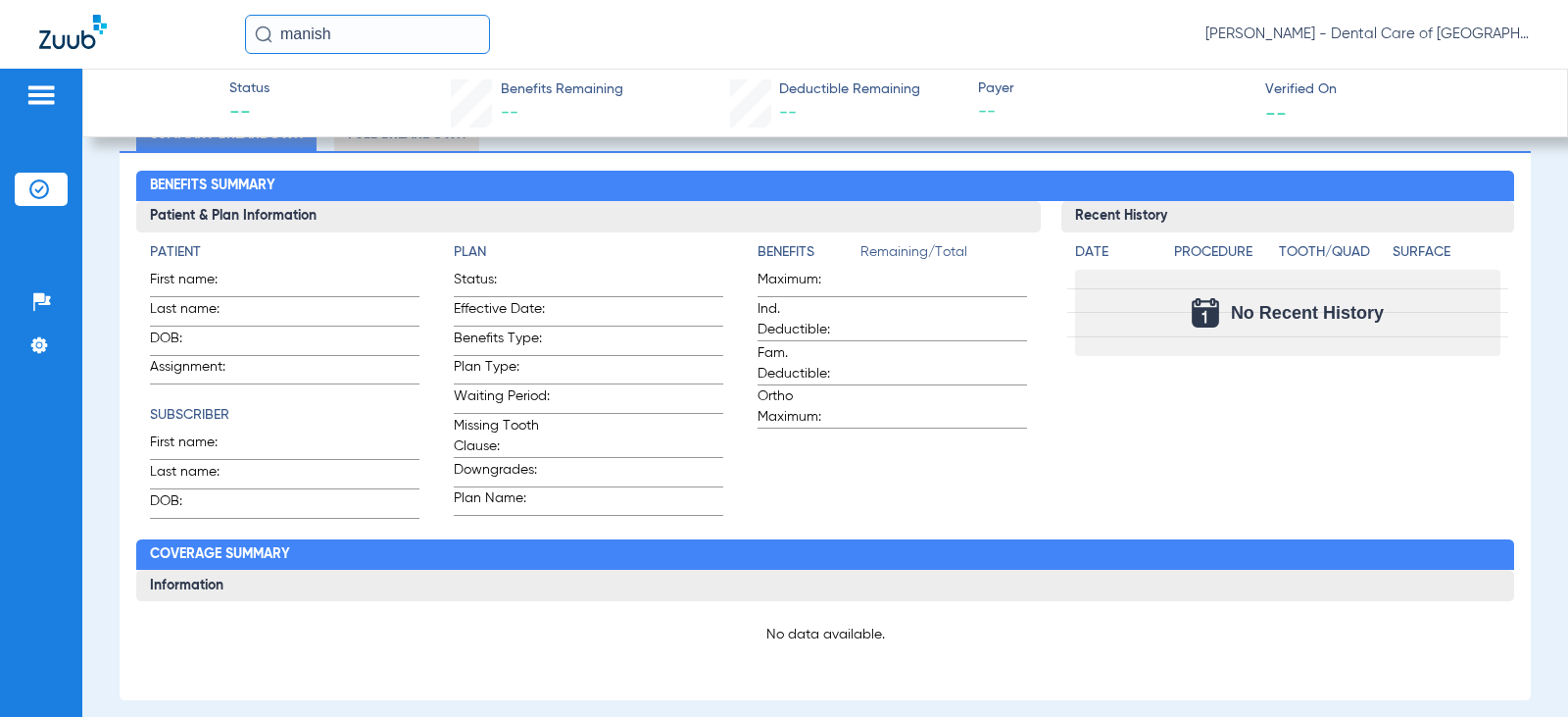
click at [44, 106] on img at bounding box center [42, 95] width 32 height 24
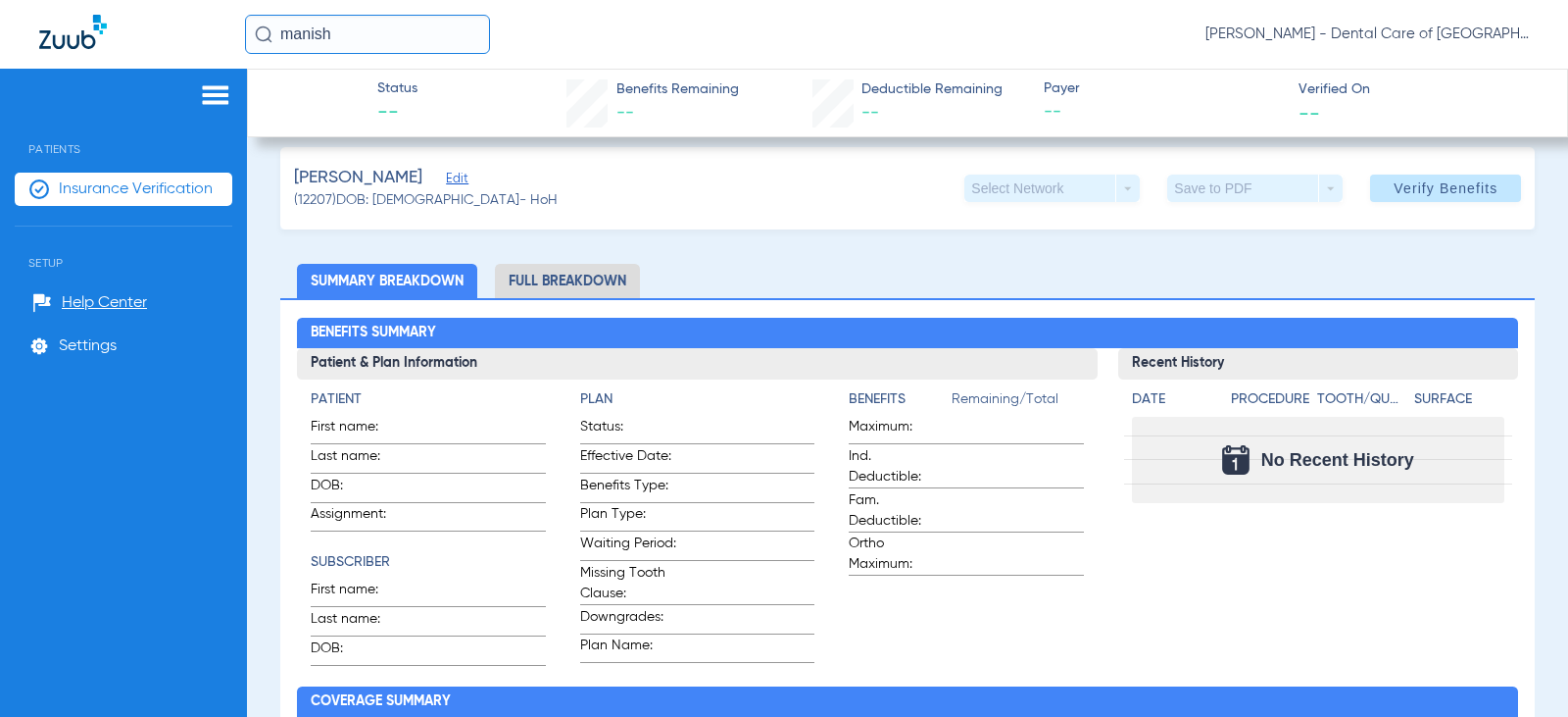
scroll to position [0, 0]
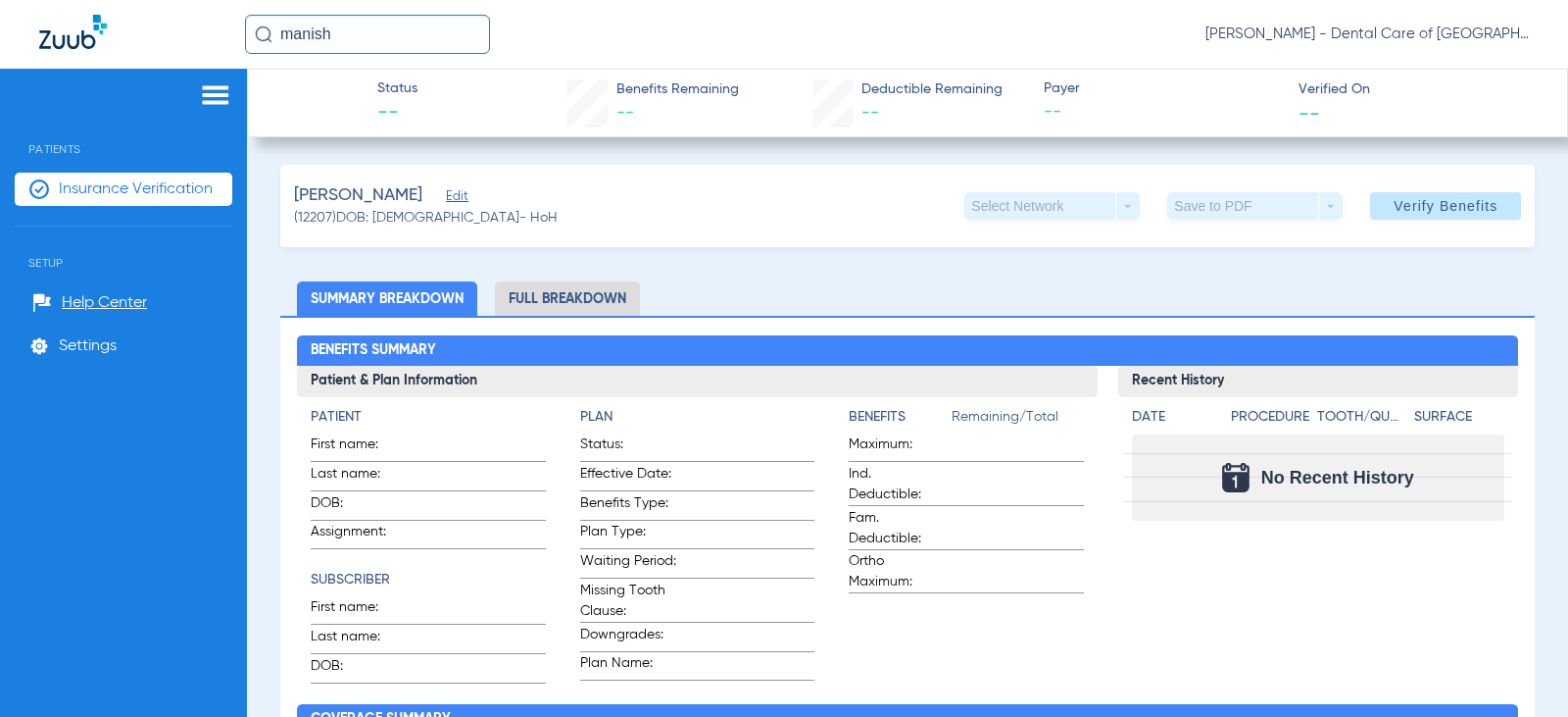
click at [205, 84] on img at bounding box center [216, 95] width 32 height 24
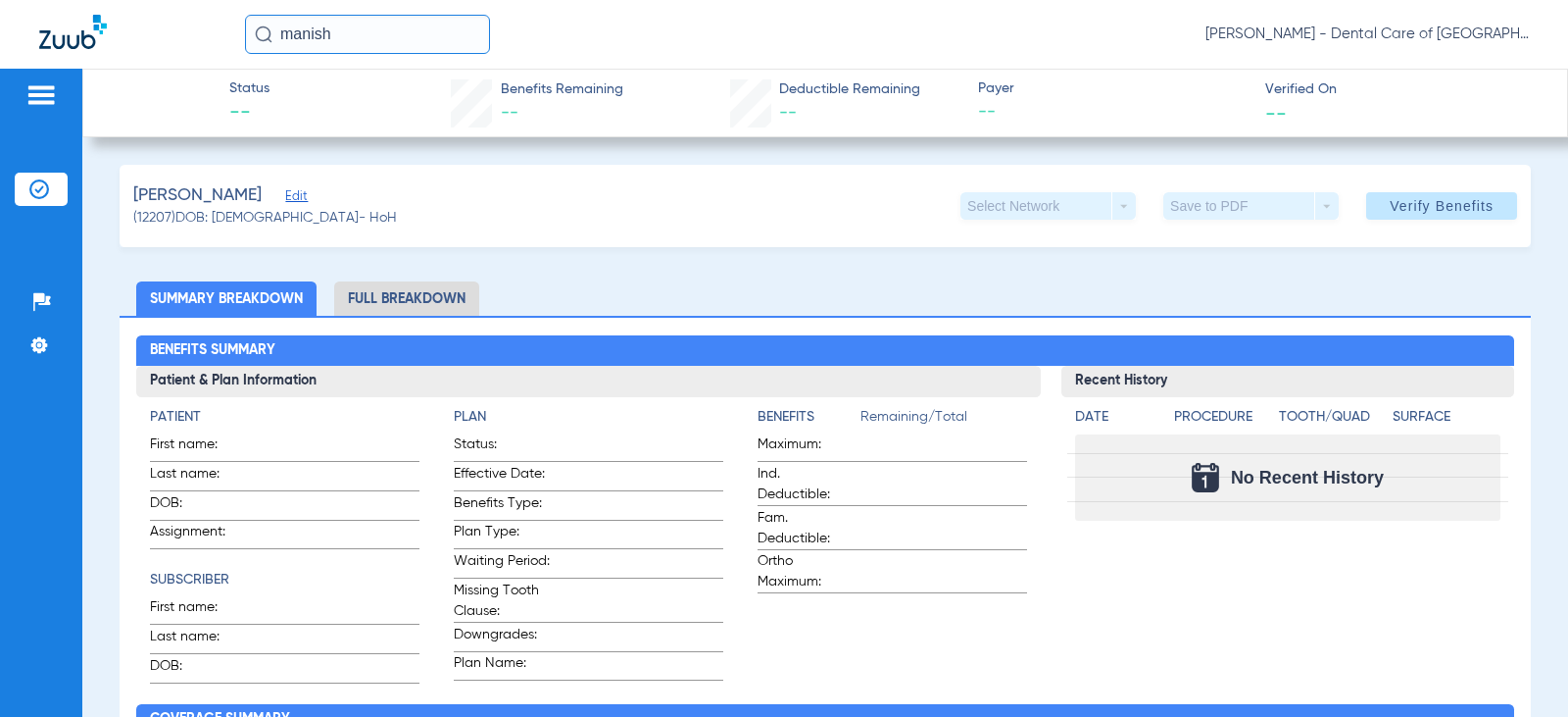
click at [50, 104] on img at bounding box center [42, 95] width 32 height 24
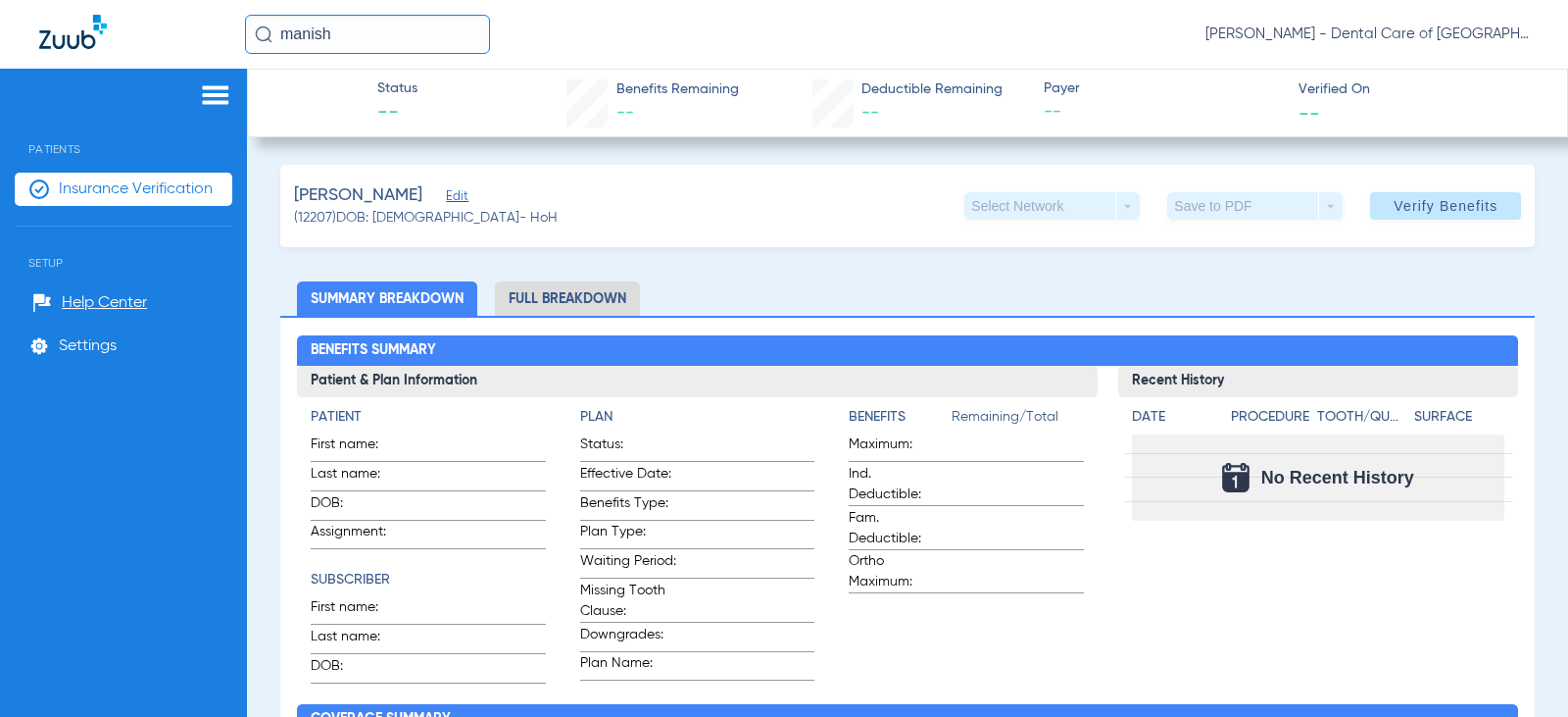
click at [96, 186] on span "Insurance Verification" at bounding box center [135, 189] width 154 height 20
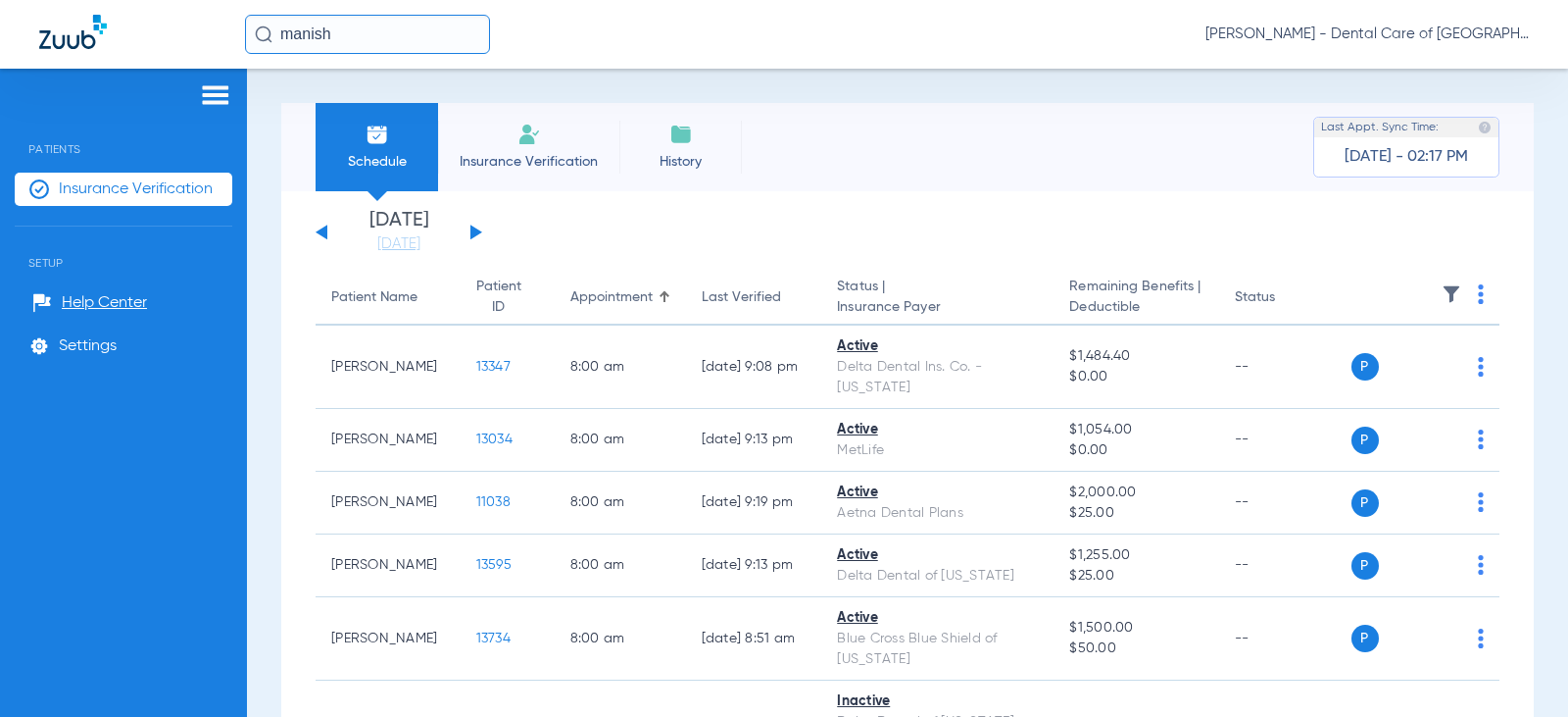
click at [608, 253] on app-single-date-navigator "[DATE] [DATE] [DATE] [DATE] [DATE] [DATE] [DATE] [DATE] [DATE] [DATE] [DATE] [D…" at bounding box center [907, 233] width 1183 height 44
click at [1424, 173] on div "[DATE] - 02:17 PM" at bounding box center [1405, 157] width 124 height 40
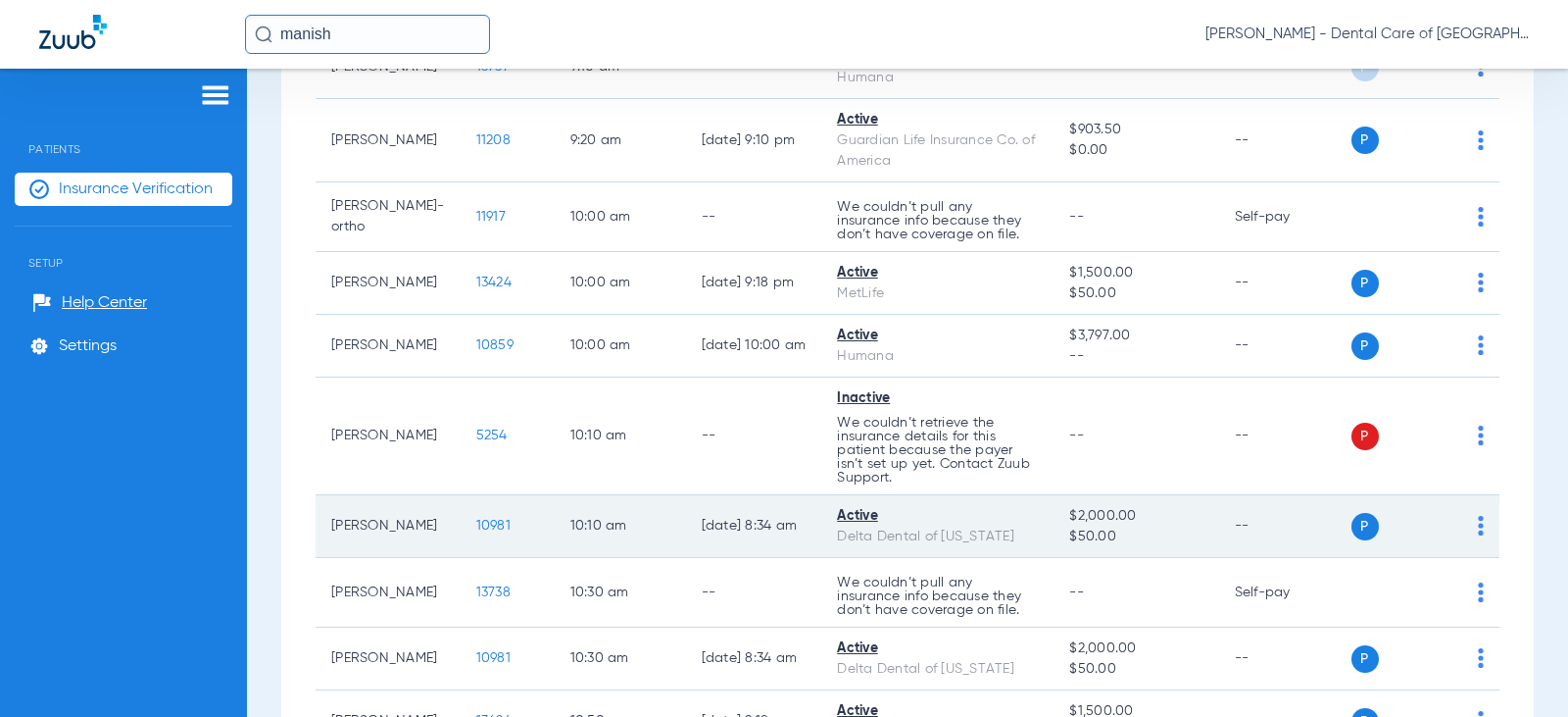
scroll to position [1079, 0]
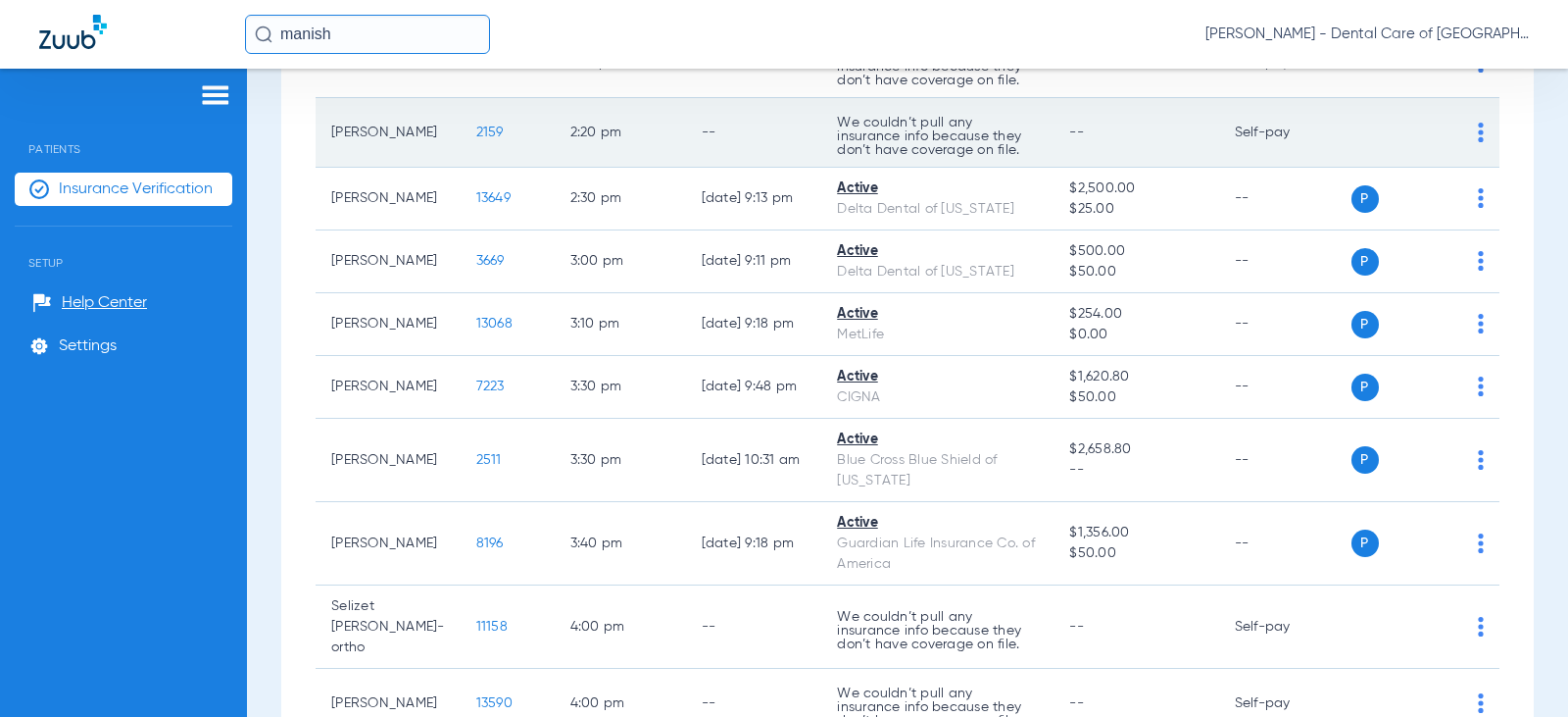
drag, startPoint x: 526, startPoint y: 488, endPoint x: 510, endPoint y: 569, distance: 82.6
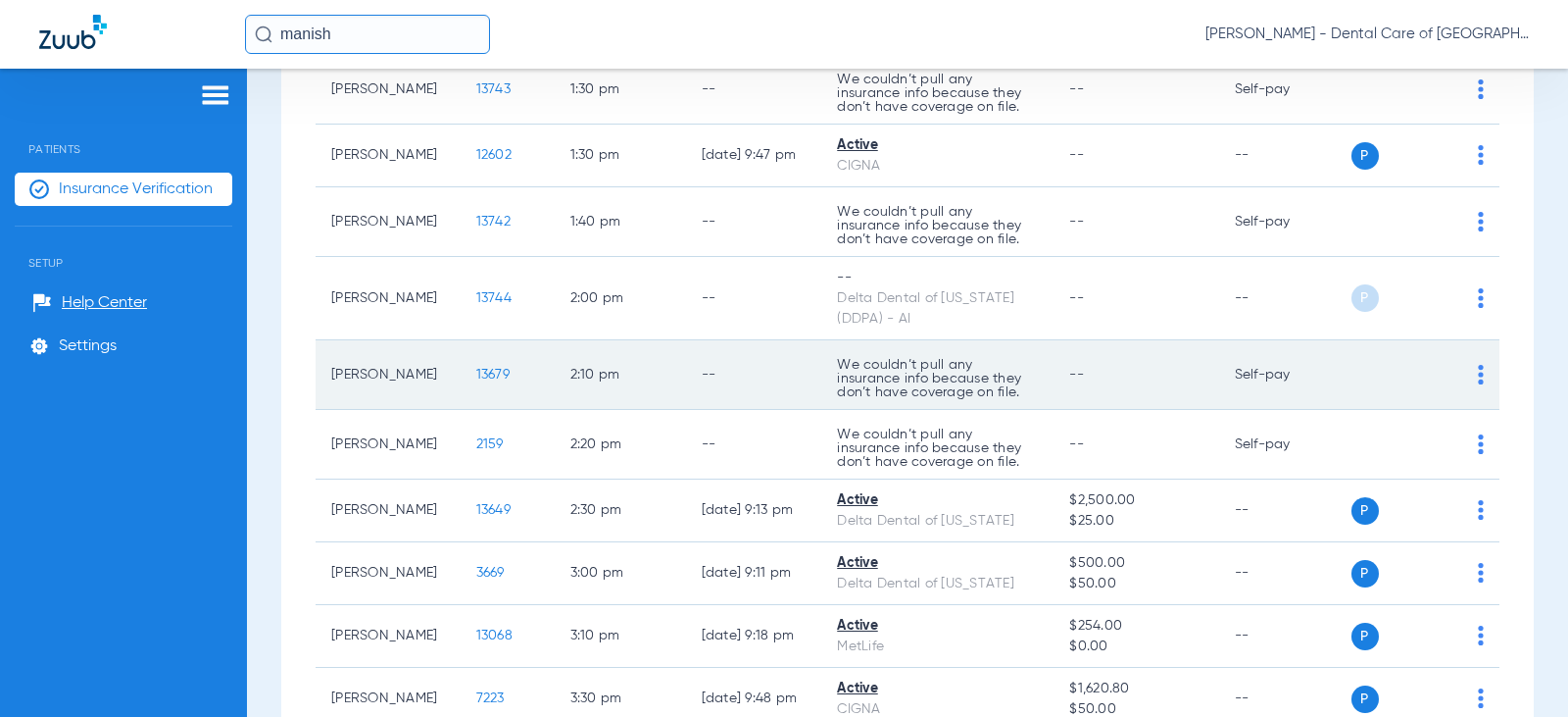
scroll to position [2190, 0]
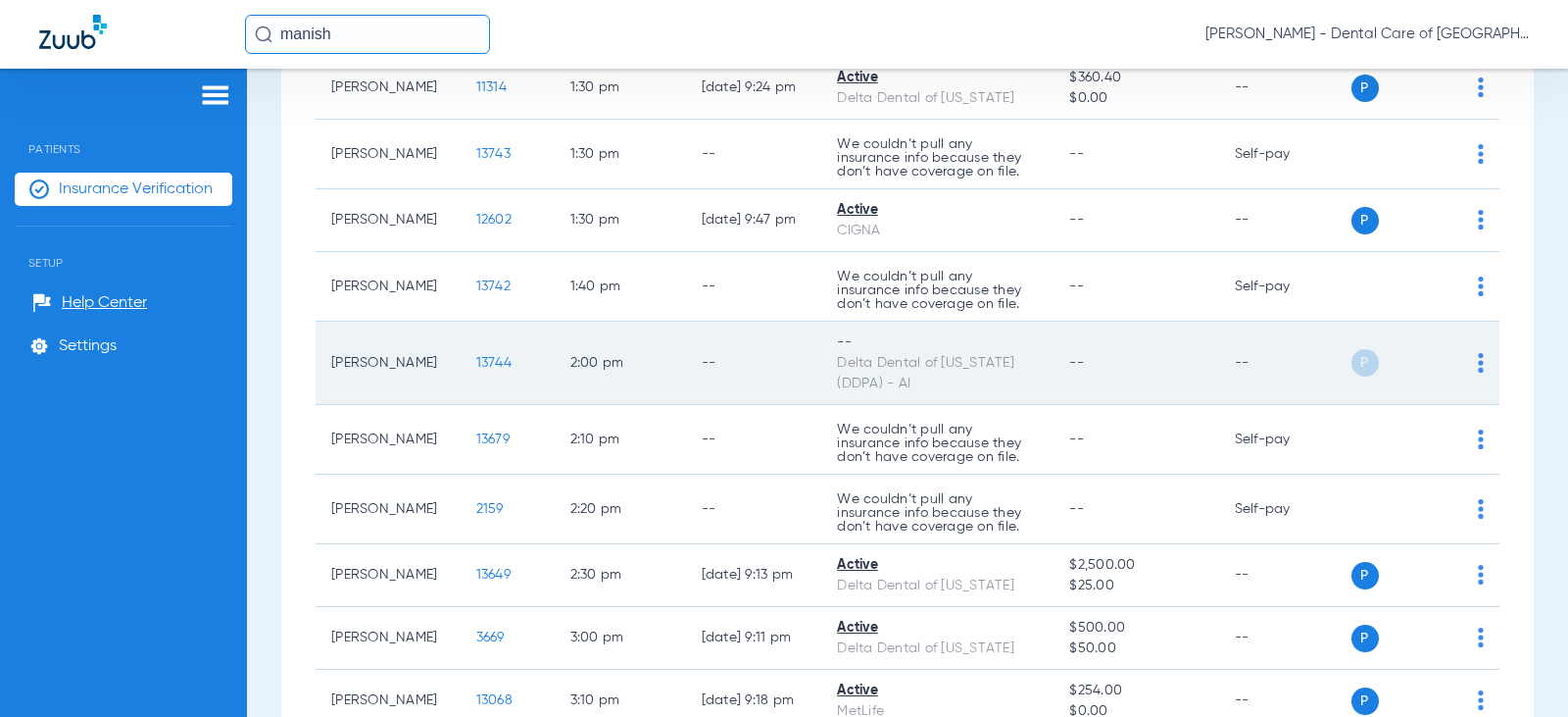
click at [476, 370] on span "13744" at bounding box center [494, 363] width 36 height 14
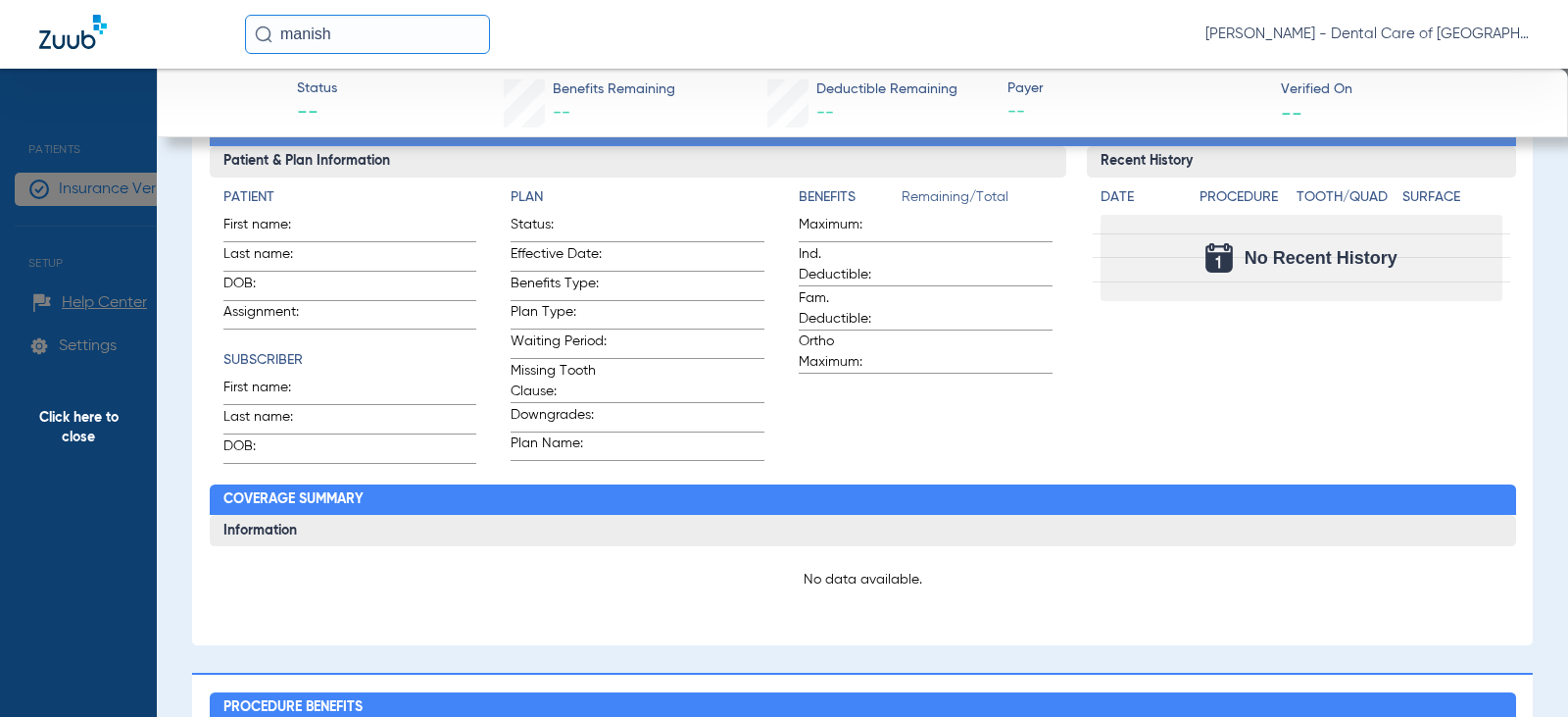
scroll to position [392, 0]
